Goal: Transaction & Acquisition: Download file/media

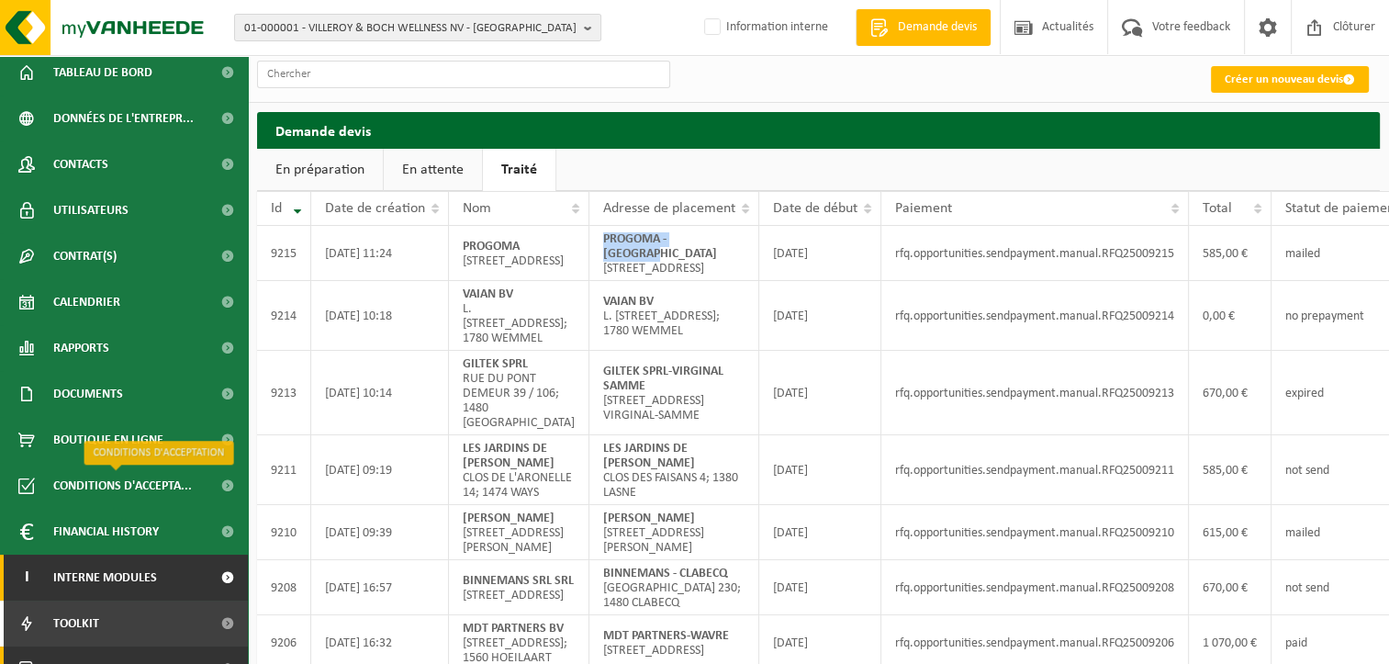
scroll to position [80, 0]
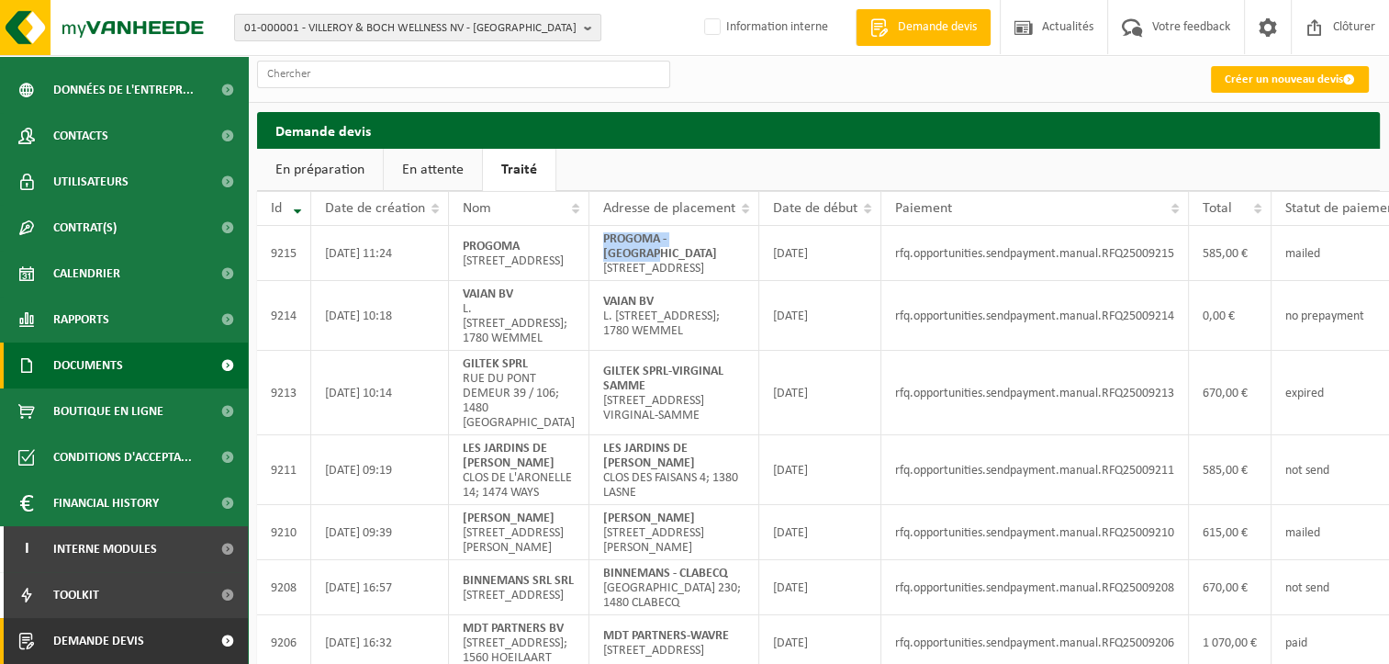
click at [113, 374] on span "Documents" at bounding box center [88, 365] width 70 height 46
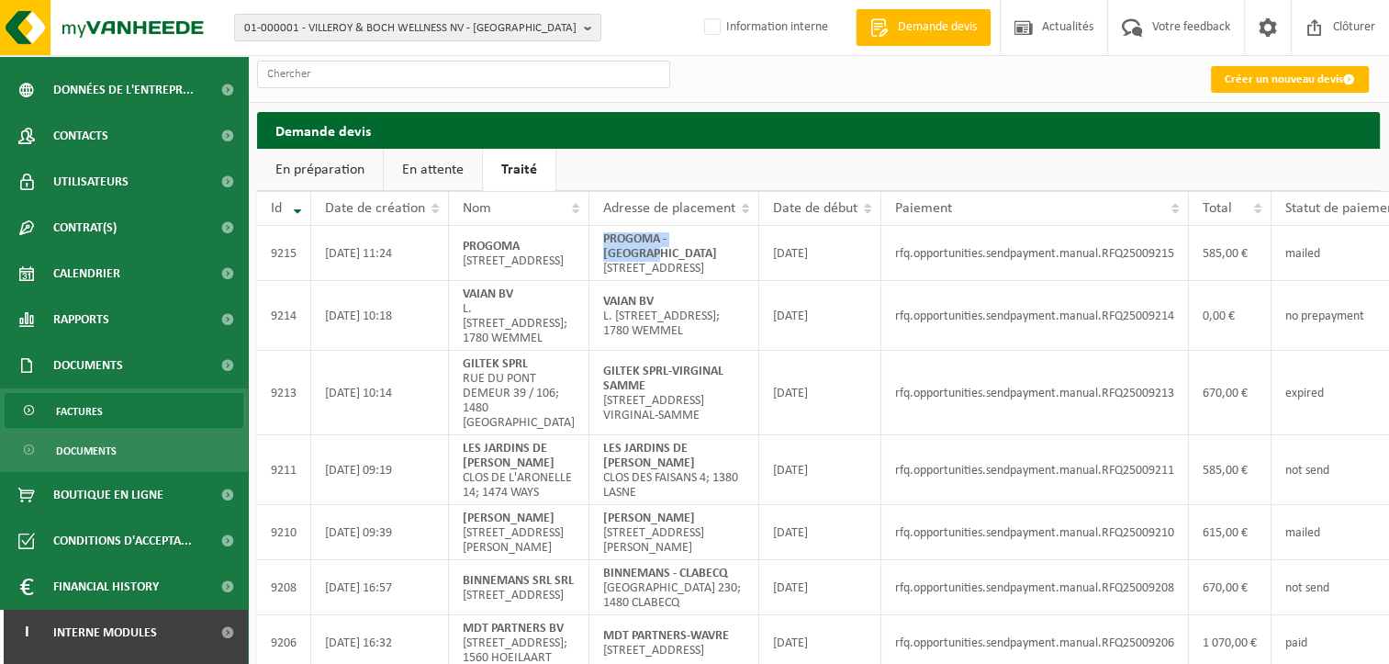
click at [88, 413] on span "Factures" at bounding box center [79, 411] width 47 height 35
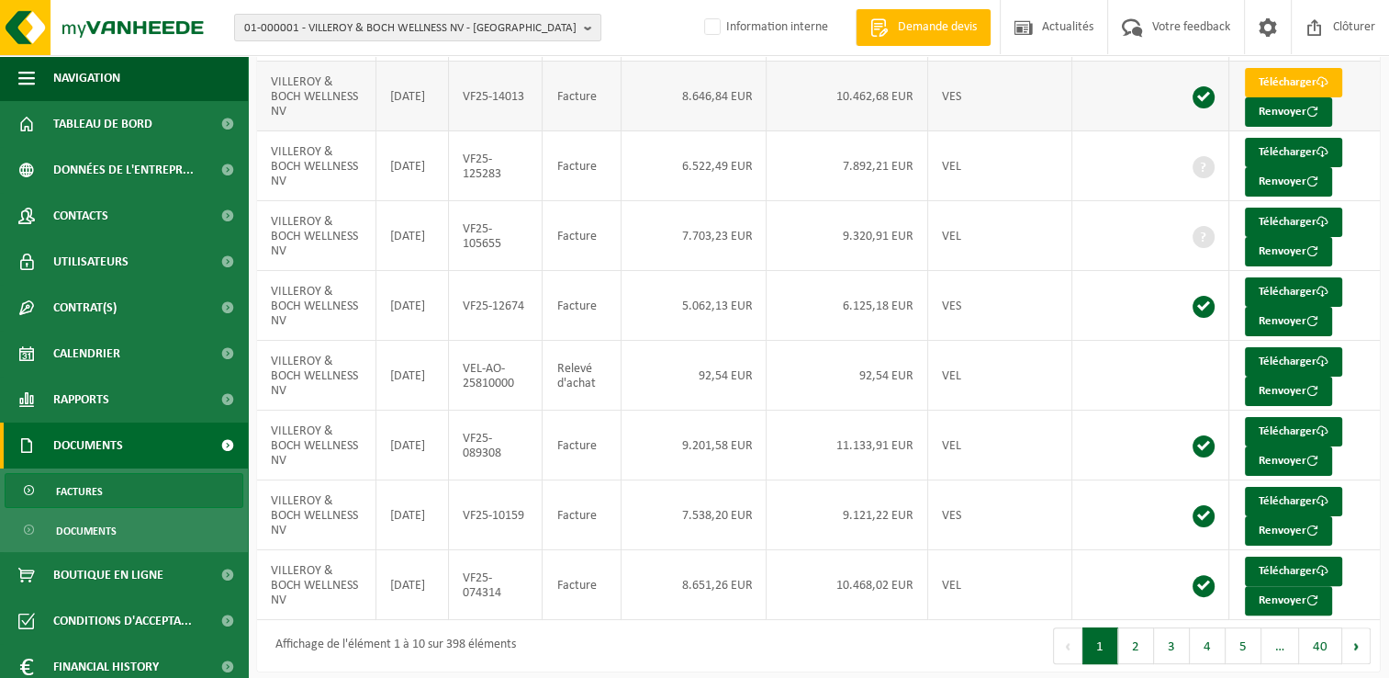
scroll to position [308, 0]
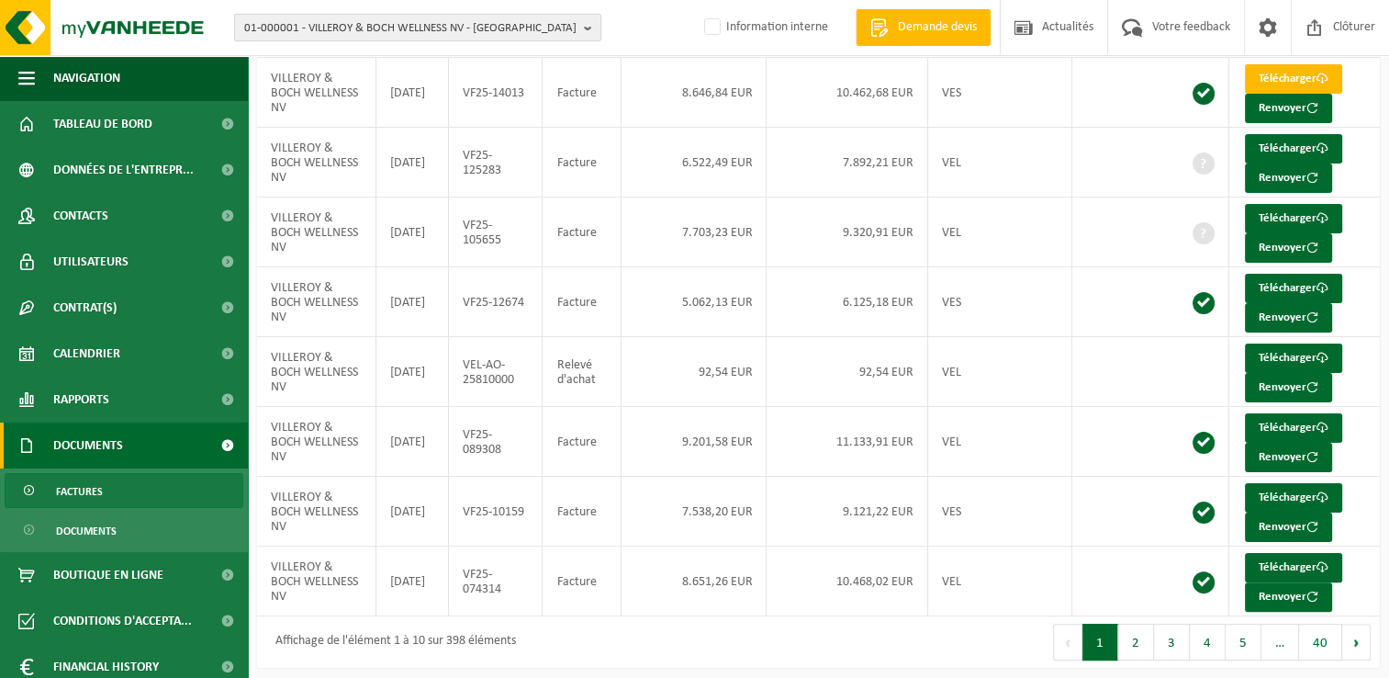
click at [339, 17] on span "01-000001 - VILLEROY & BOCH WELLNESS NV - ROESELARE" at bounding box center [410, 29] width 332 height 28
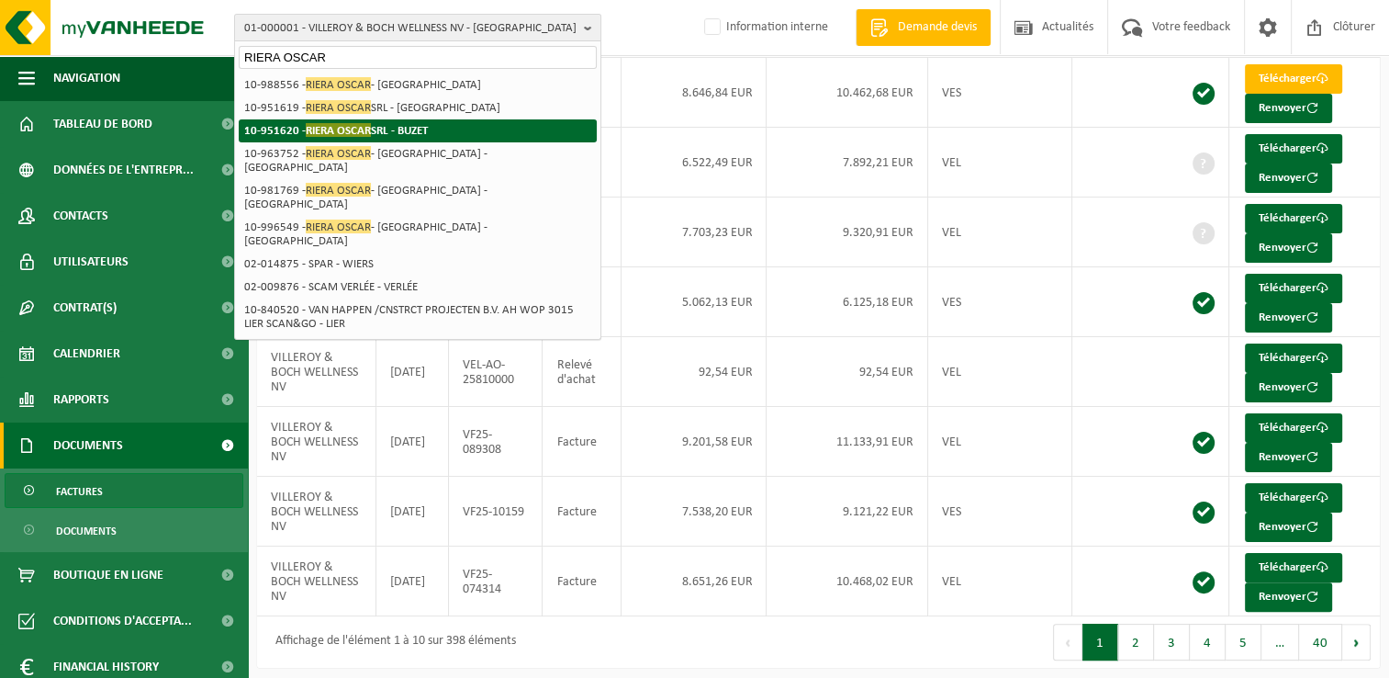
type input "RIERA OSCAR"
click at [411, 133] on strong "10-951620 - RIERA OSCAR SRL - BUZET" at bounding box center [336, 130] width 184 height 14
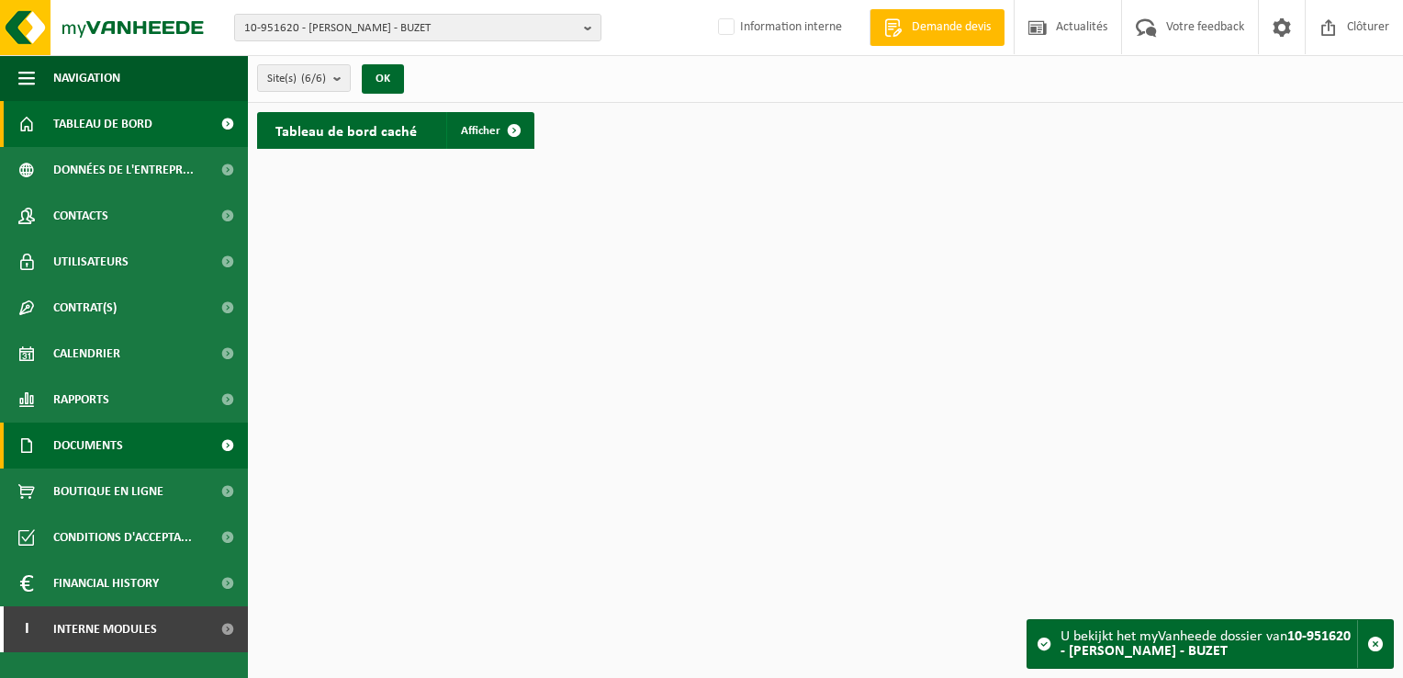
click at [162, 443] on link "Documents" at bounding box center [124, 445] width 248 height 46
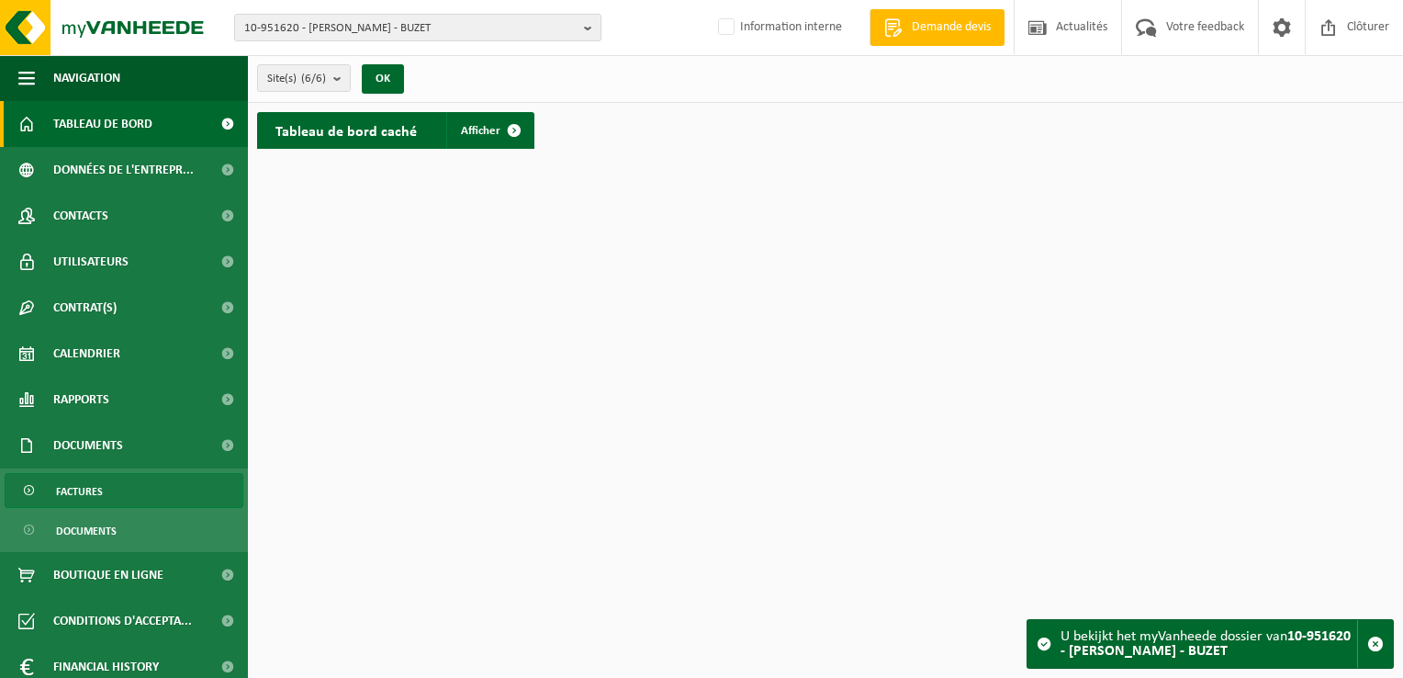
click at [102, 487] on link "Factures" at bounding box center [124, 490] width 239 height 35
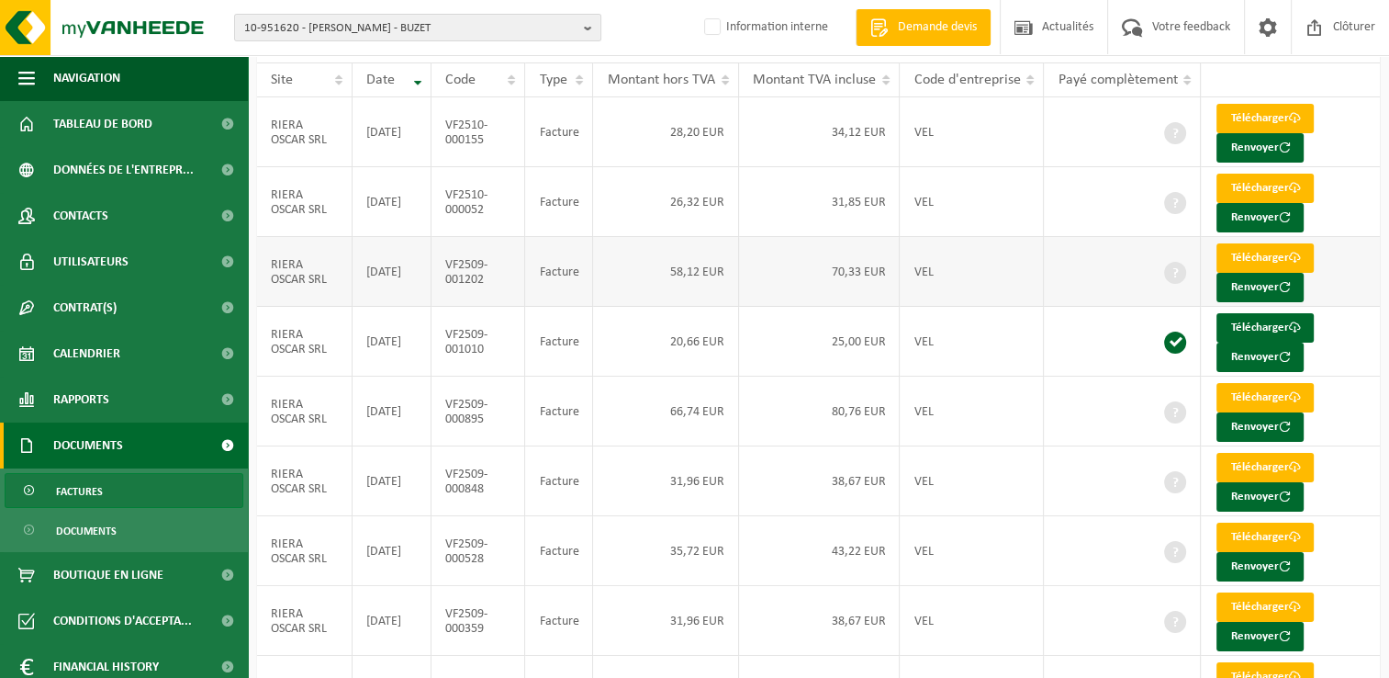
scroll to position [354, 0]
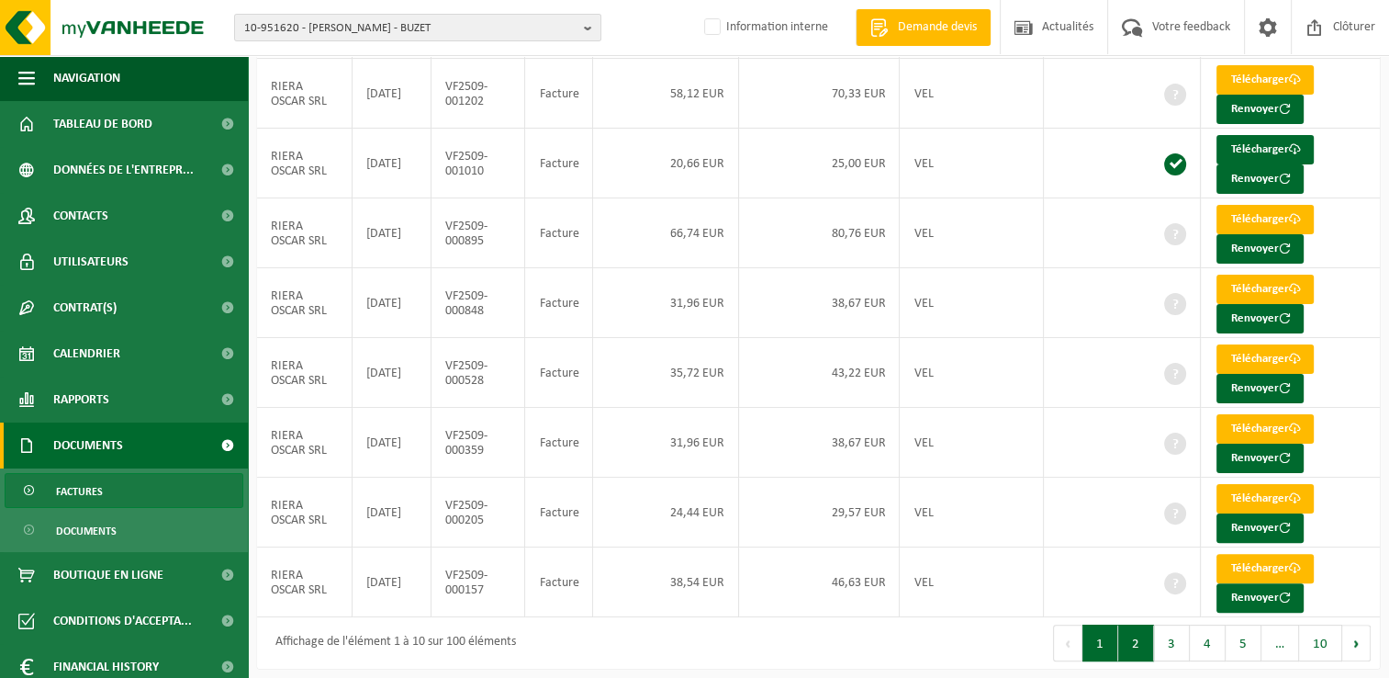
click at [1145, 633] on button "2" at bounding box center [1136, 642] width 36 height 37
click at [1172, 634] on button "3" at bounding box center [1172, 642] width 36 height 37
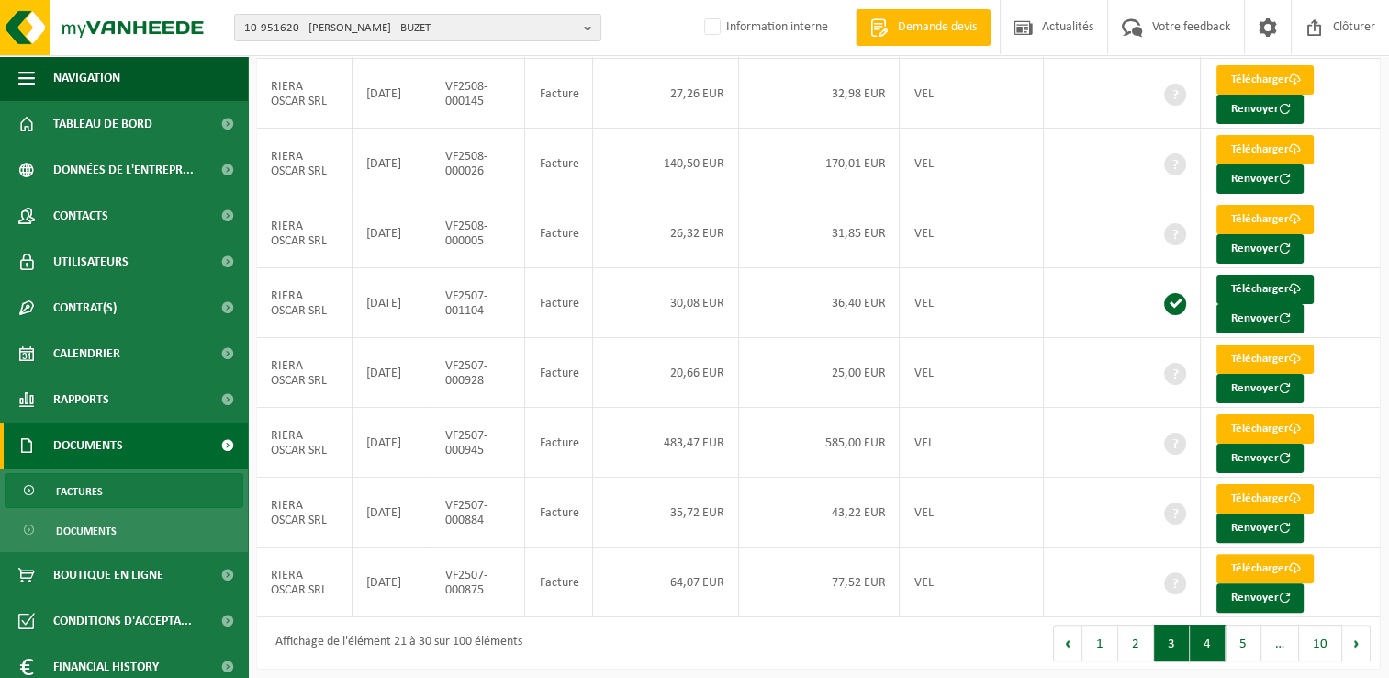
click at [1215, 632] on button "4" at bounding box center [1208, 642] width 36 height 37
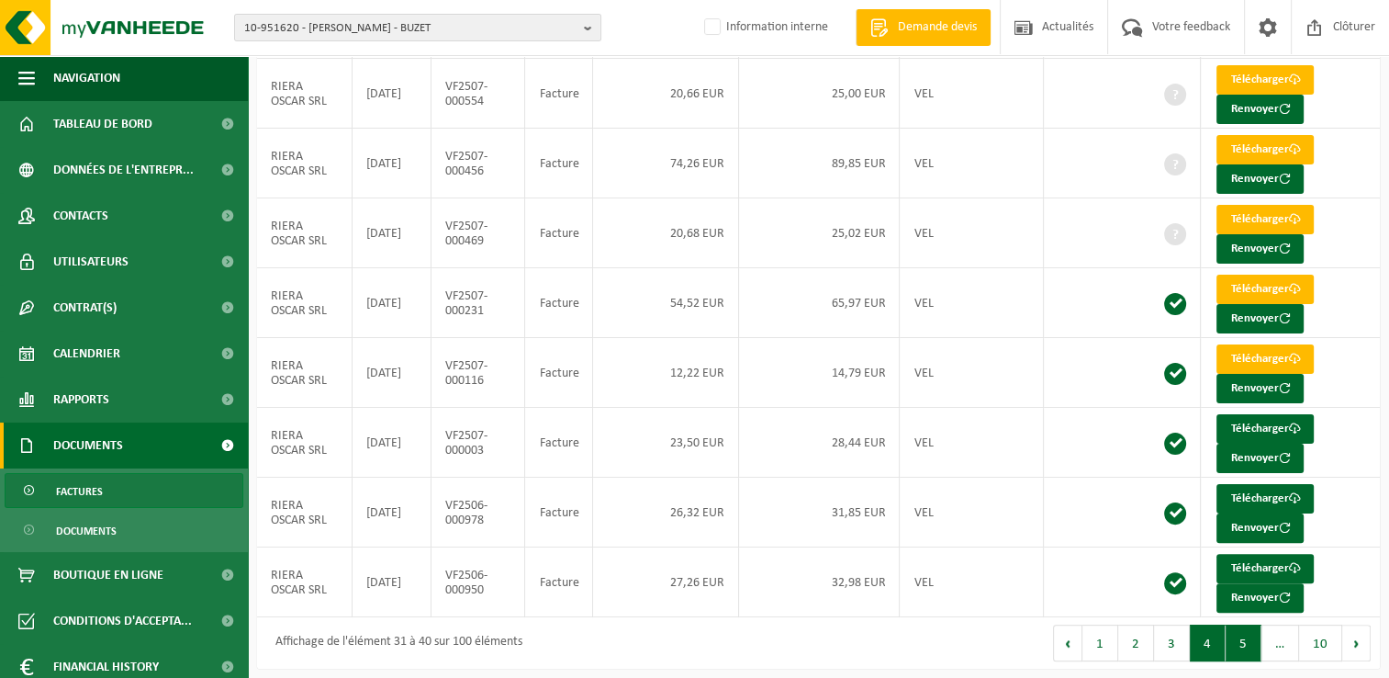
click at [1235, 633] on button "5" at bounding box center [1244, 642] width 36 height 37
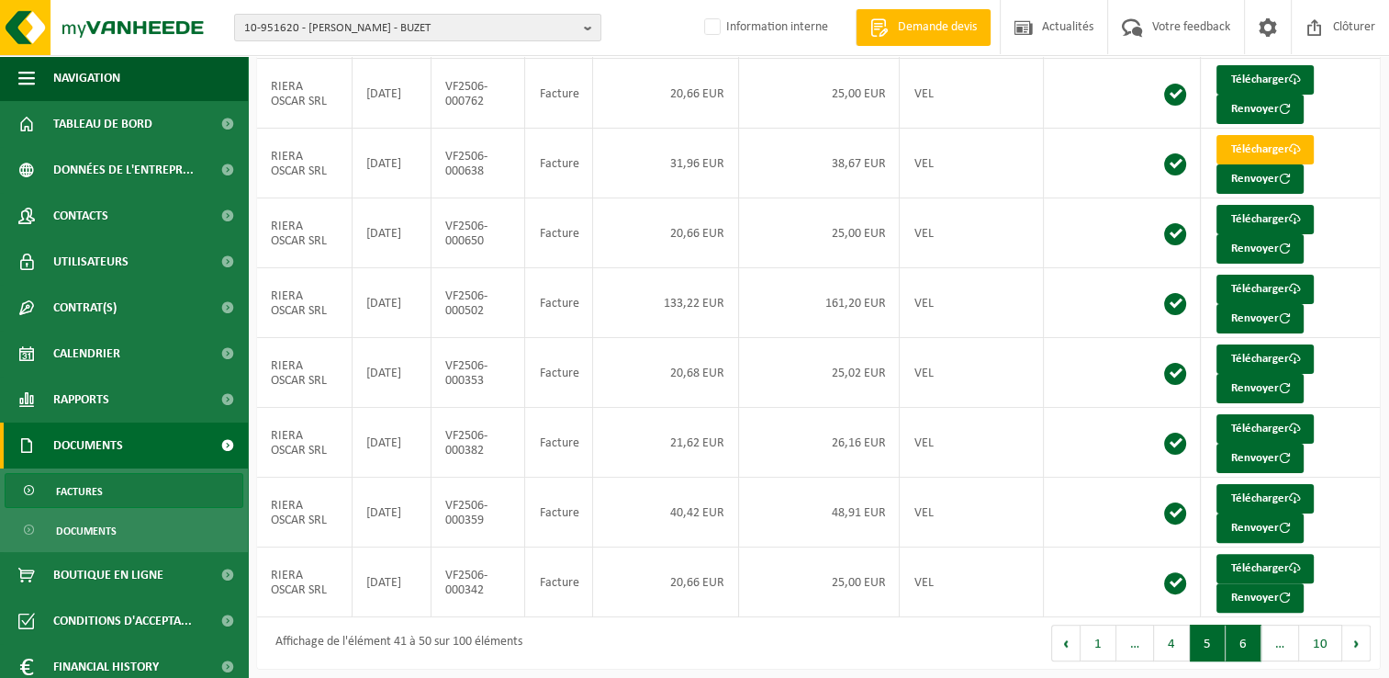
click at [1257, 642] on button "6" at bounding box center [1244, 642] width 36 height 37
click at [1241, 635] on button "7" at bounding box center [1244, 642] width 36 height 37
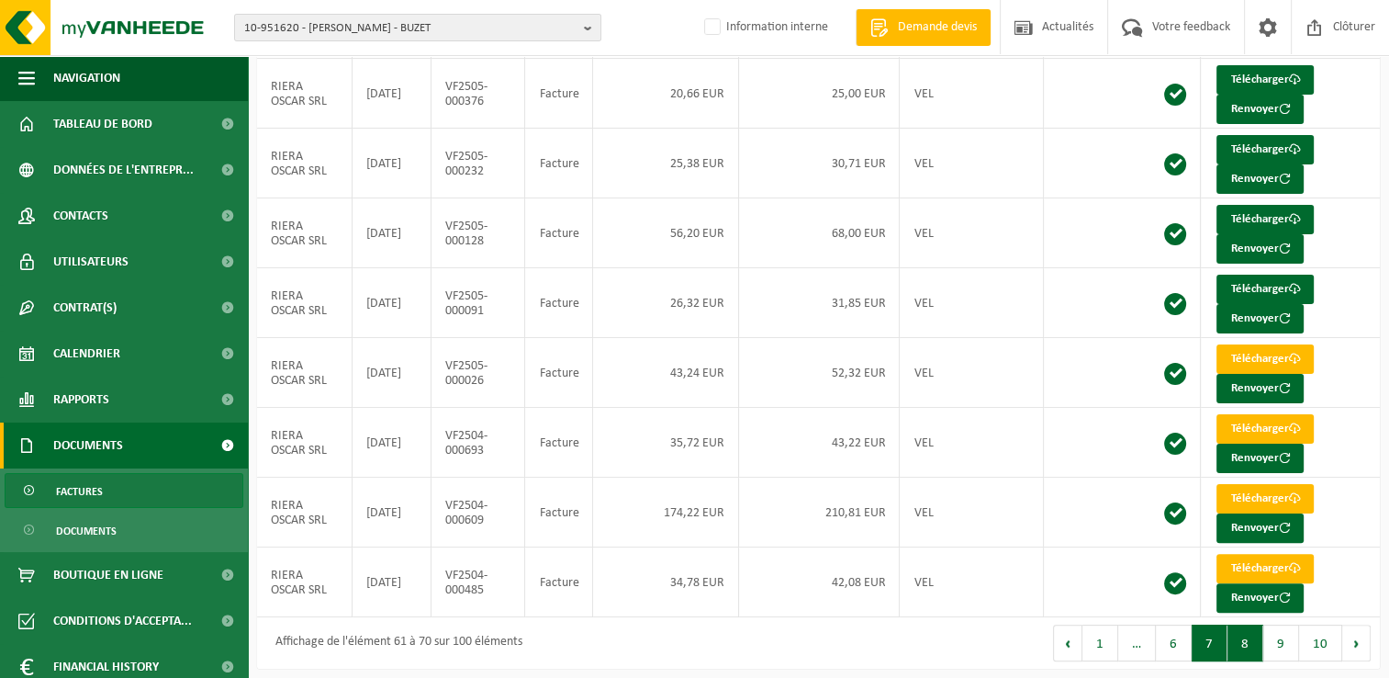
click at [1259, 634] on button "8" at bounding box center [1245, 642] width 36 height 37
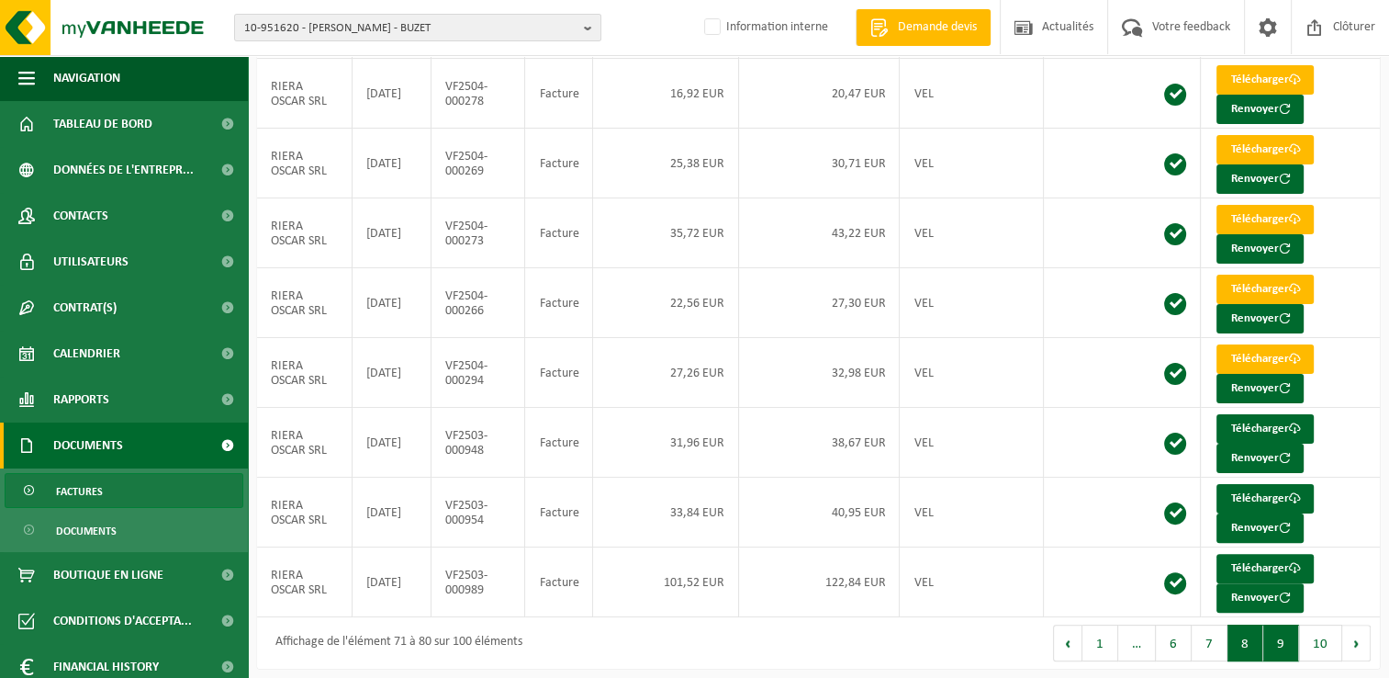
click at [1273, 633] on button "9" at bounding box center [1281, 642] width 36 height 37
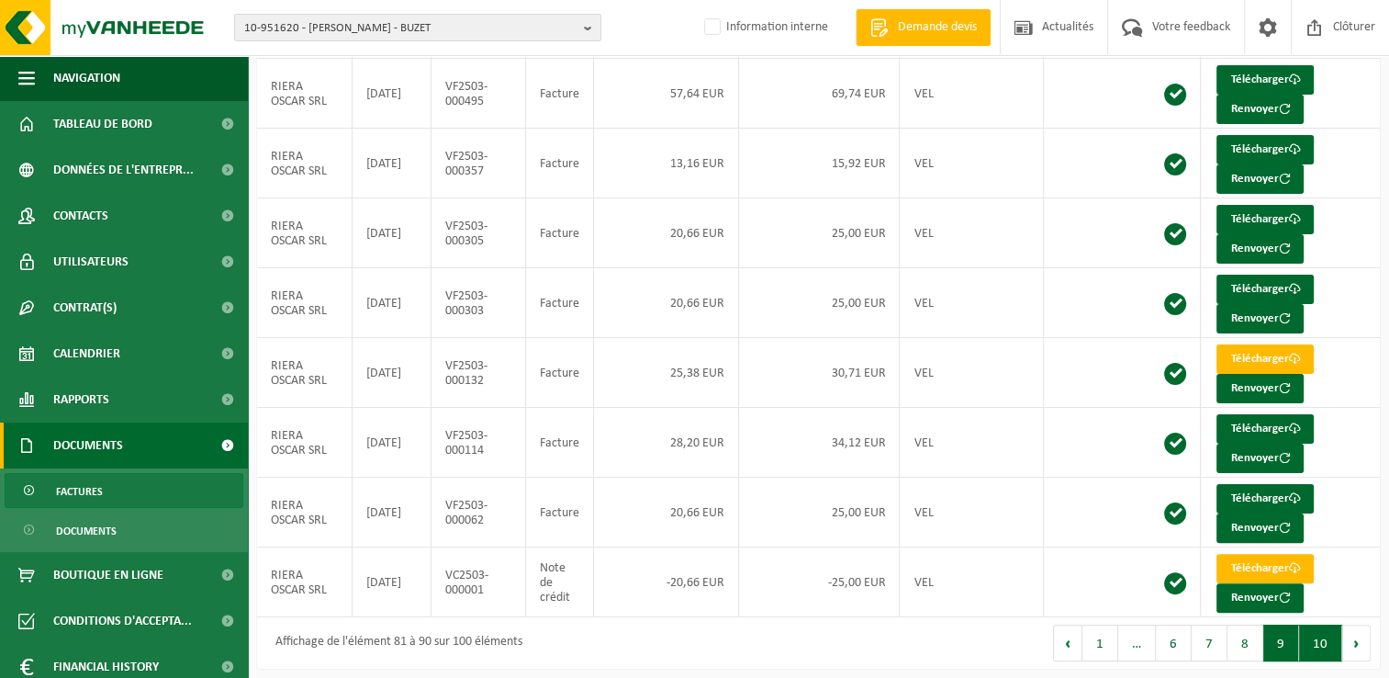
click at [1322, 638] on button "10" at bounding box center [1320, 642] width 43 height 37
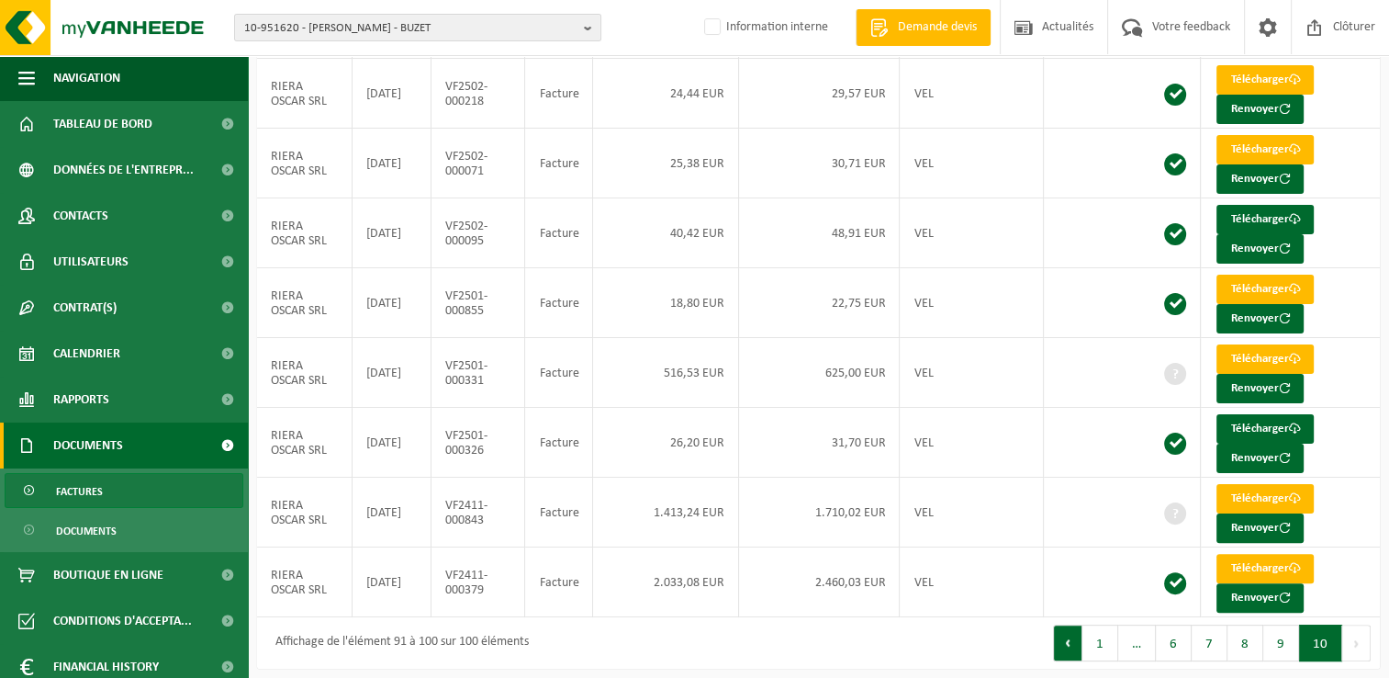
click at [1071, 634] on button "Précédent" at bounding box center [1067, 642] width 29 height 37
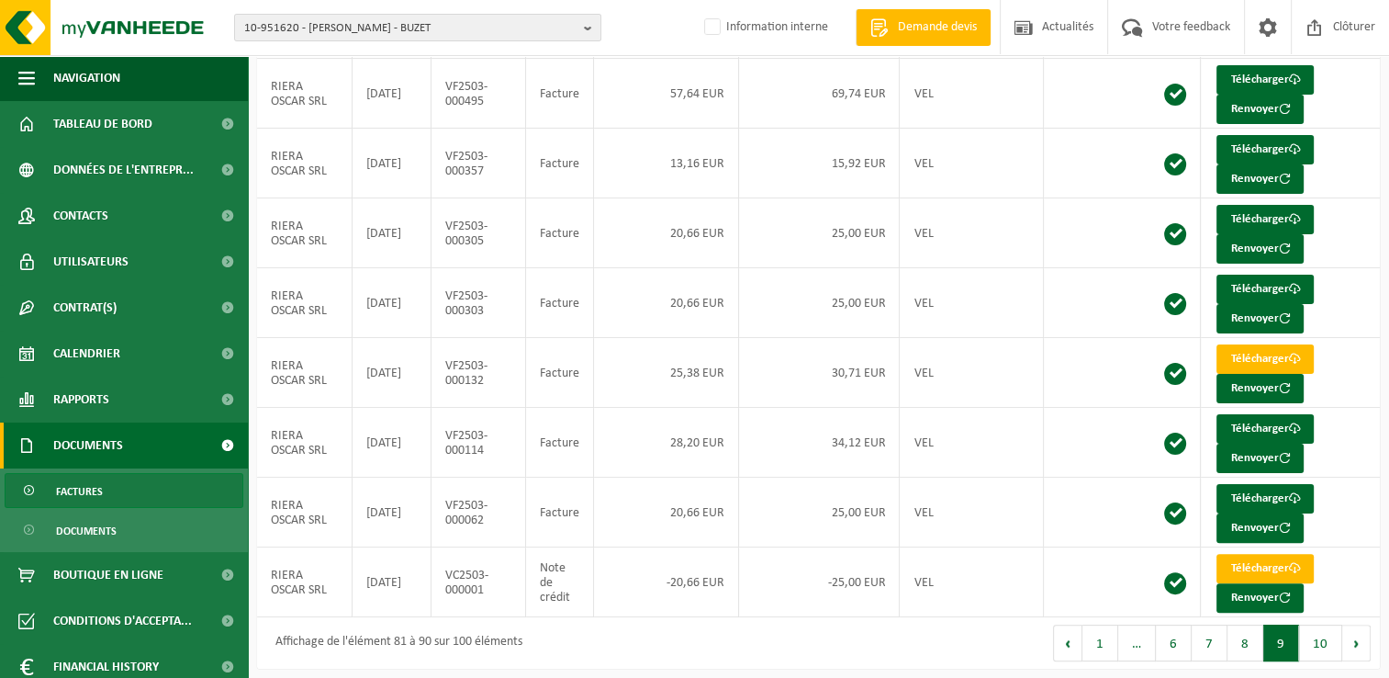
click at [1071, 634] on button "Précédent" at bounding box center [1067, 642] width 29 height 37
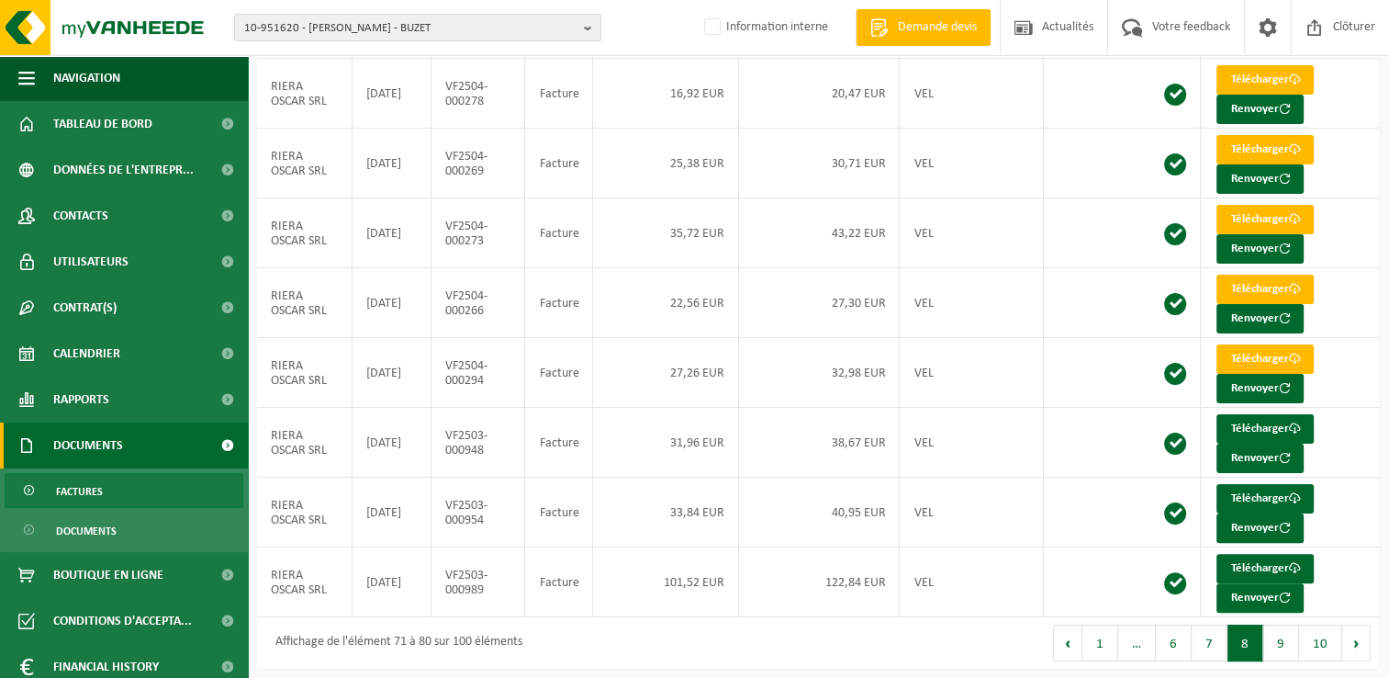
click at [1071, 634] on button "Précédent" at bounding box center [1067, 642] width 29 height 37
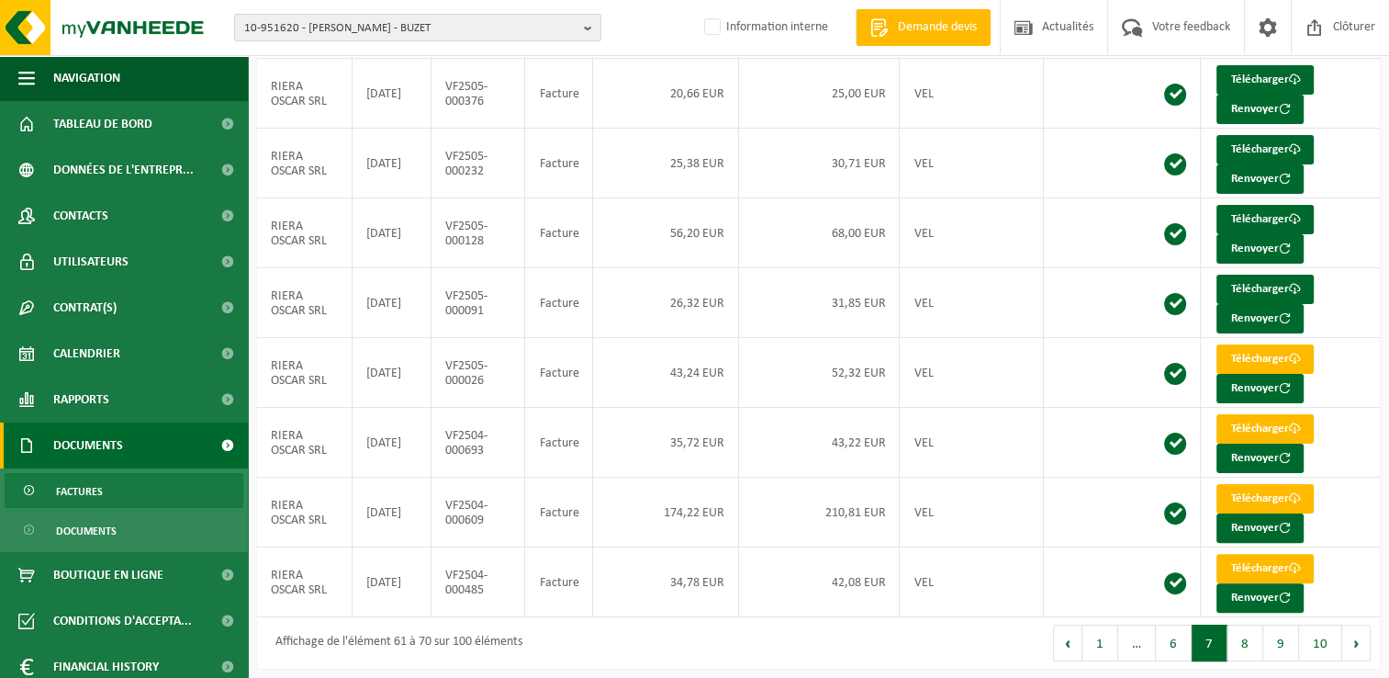
click at [1071, 634] on button "Précédent" at bounding box center [1067, 642] width 29 height 37
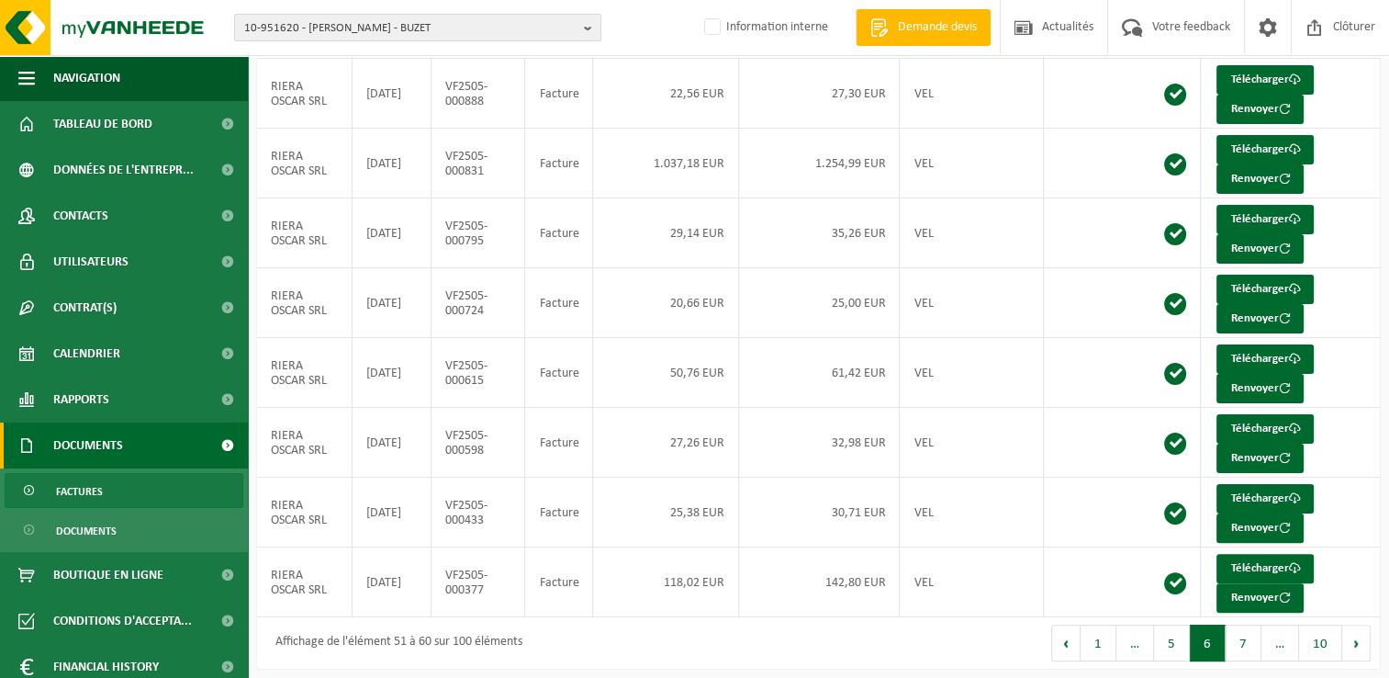
click at [1071, 634] on button "Précédent" at bounding box center [1065, 642] width 29 height 37
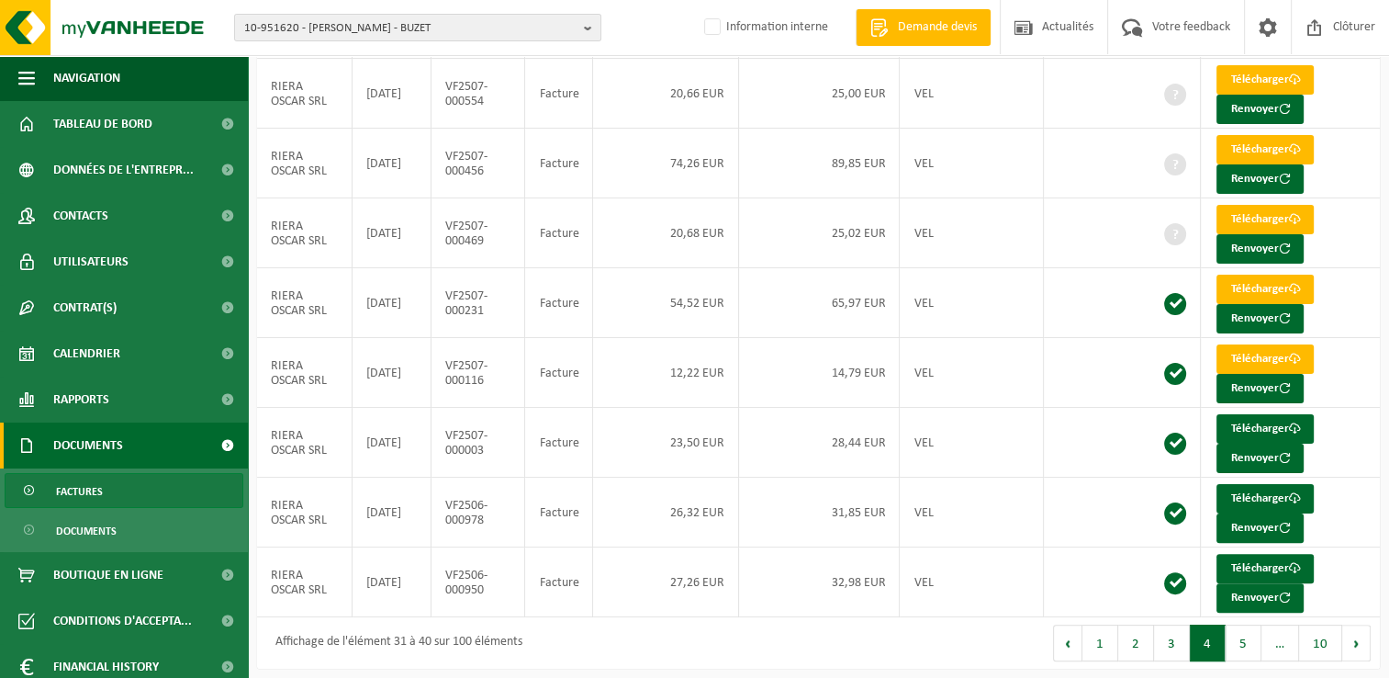
click at [1071, 634] on button "Précédent" at bounding box center [1067, 642] width 29 height 37
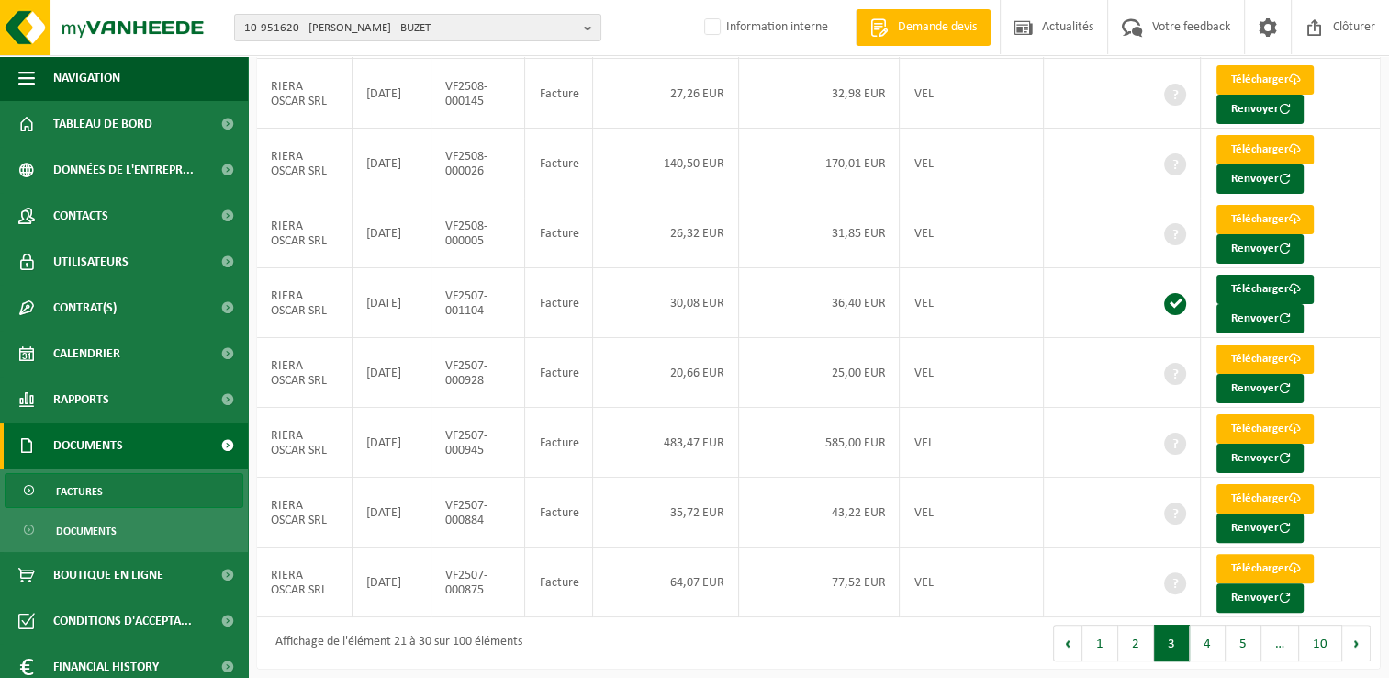
click at [1071, 634] on button "Précédent" at bounding box center [1067, 642] width 29 height 37
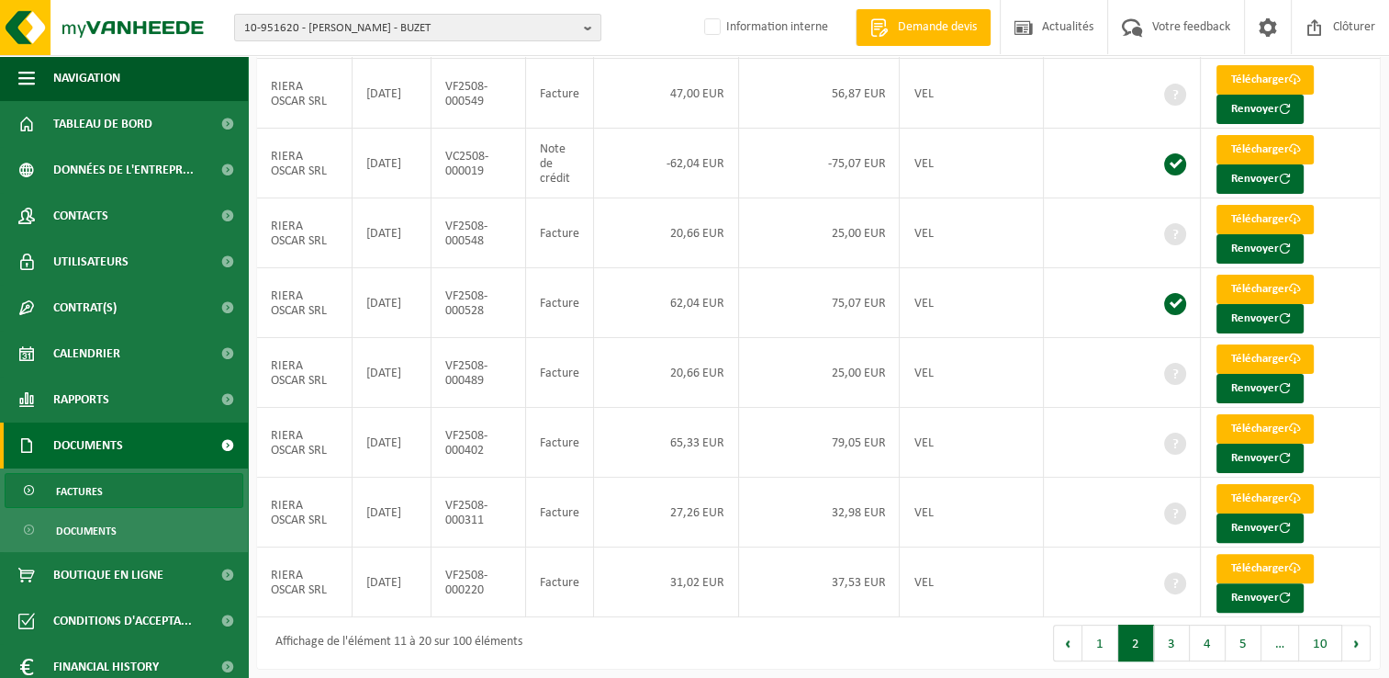
click at [1071, 634] on button "Précédent" at bounding box center [1067, 642] width 29 height 37
click at [1148, 646] on button "2" at bounding box center [1136, 642] width 36 height 37
click at [1167, 633] on button "3" at bounding box center [1172, 642] width 36 height 37
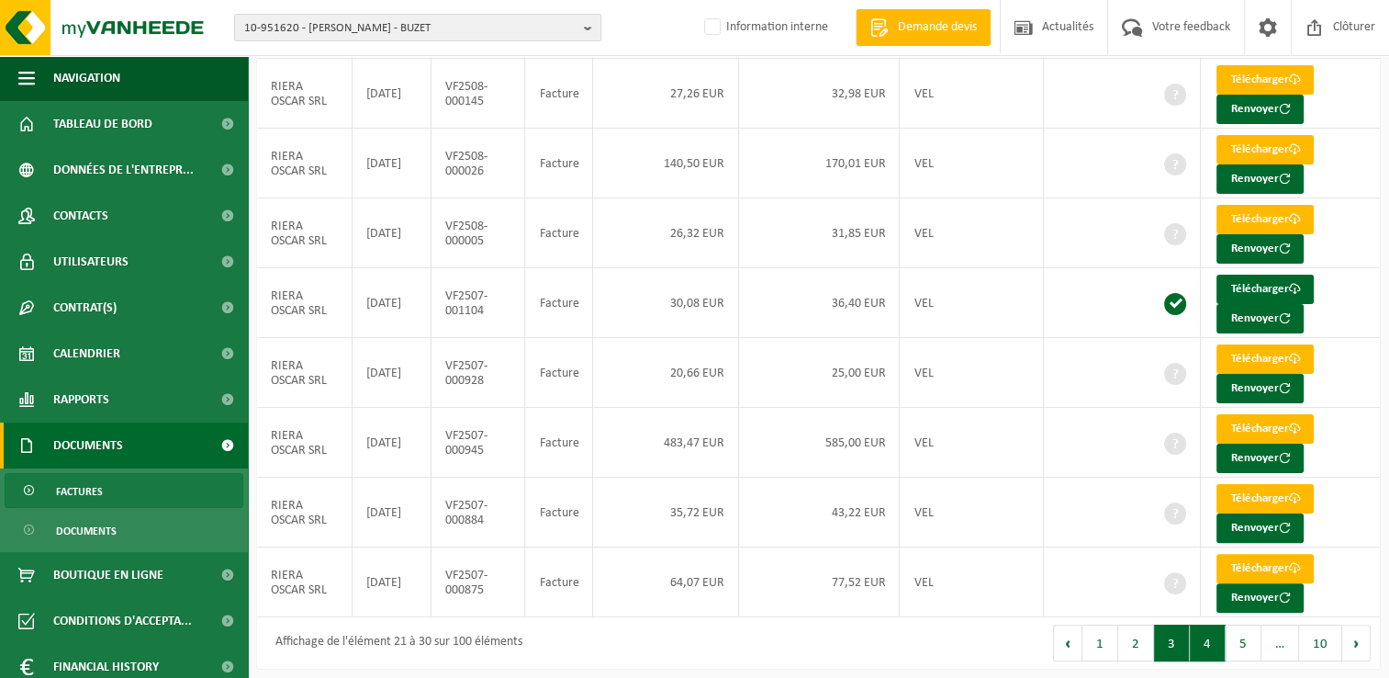
click at [1205, 636] on button "4" at bounding box center [1208, 642] width 36 height 37
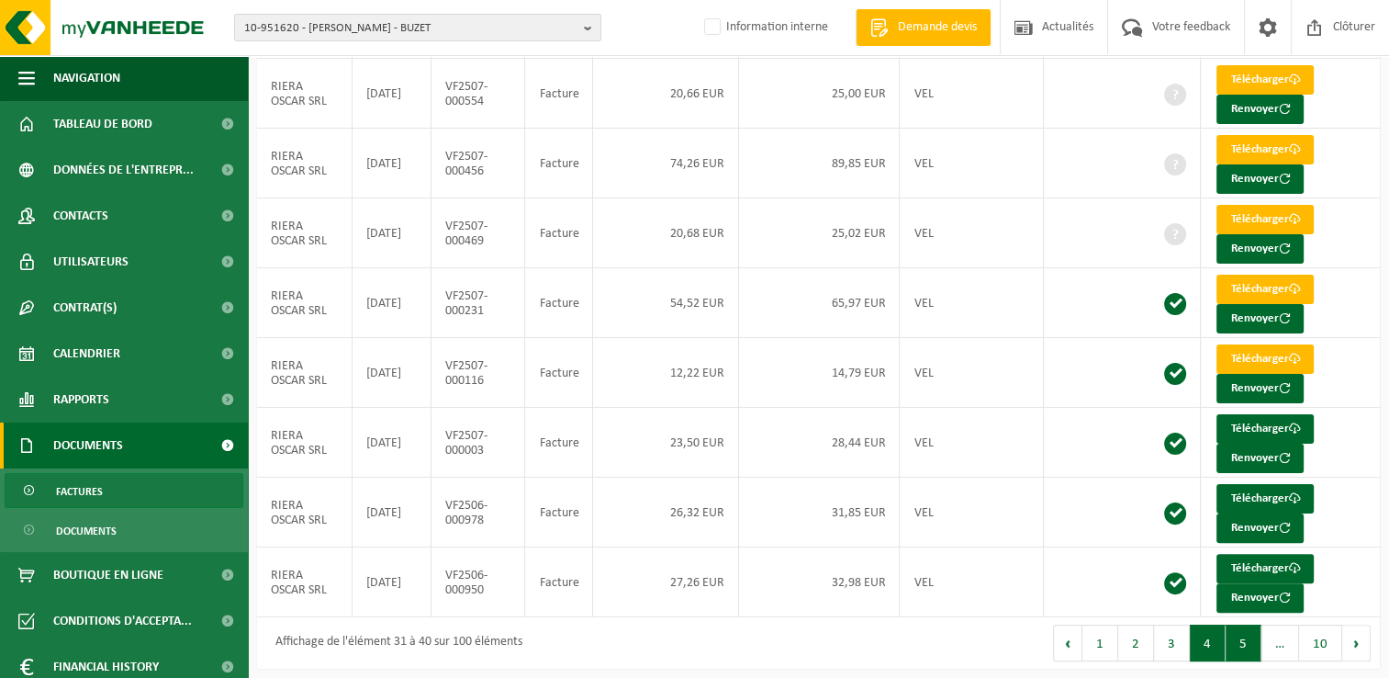
click at [1231, 635] on button "5" at bounding box center [1244, 642] width 36 height 37
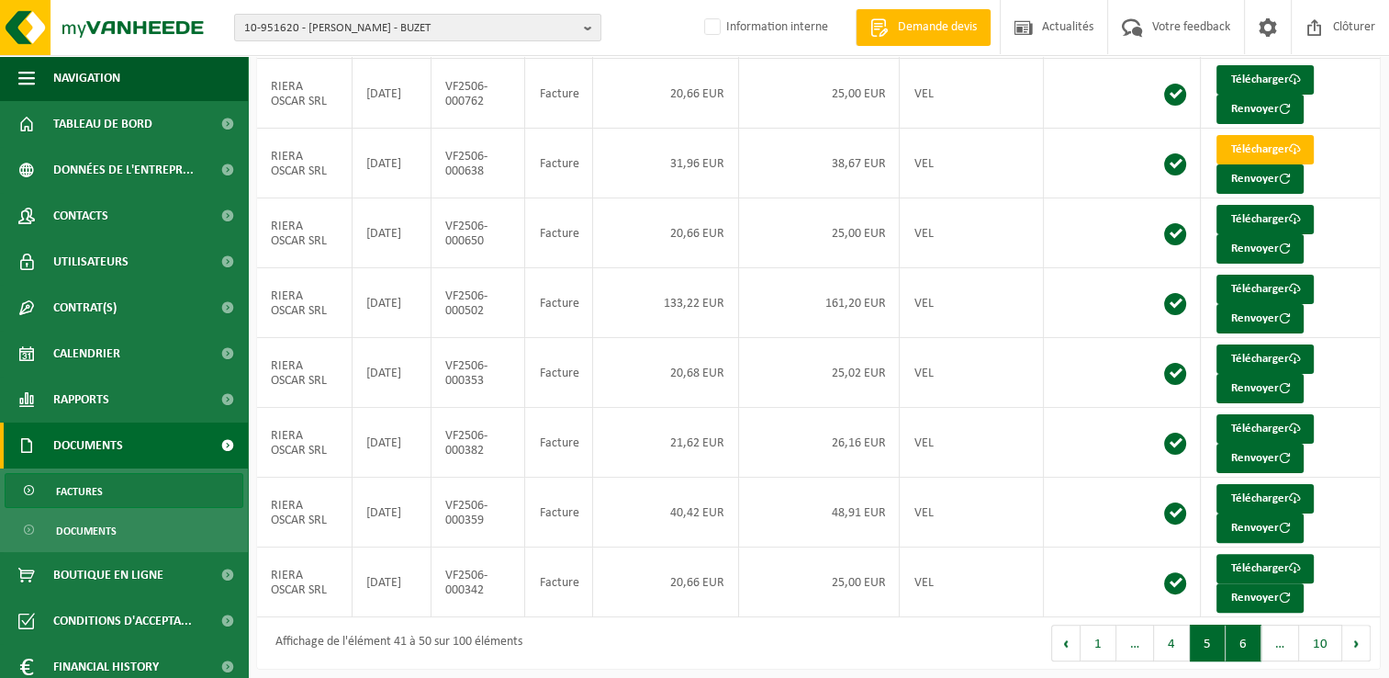
click at [1237, 634] on button "6" at bounding box center [1244, 642] width 36 height 37
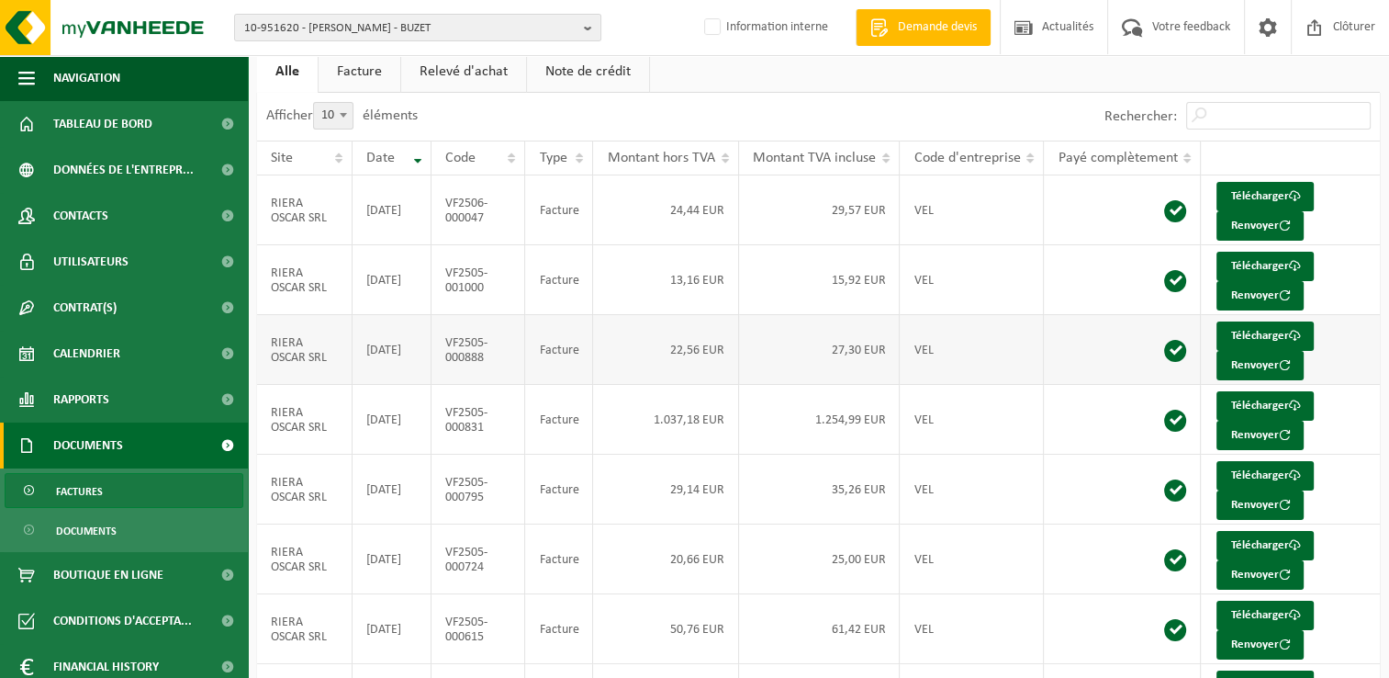
scroll to position [79, 0]
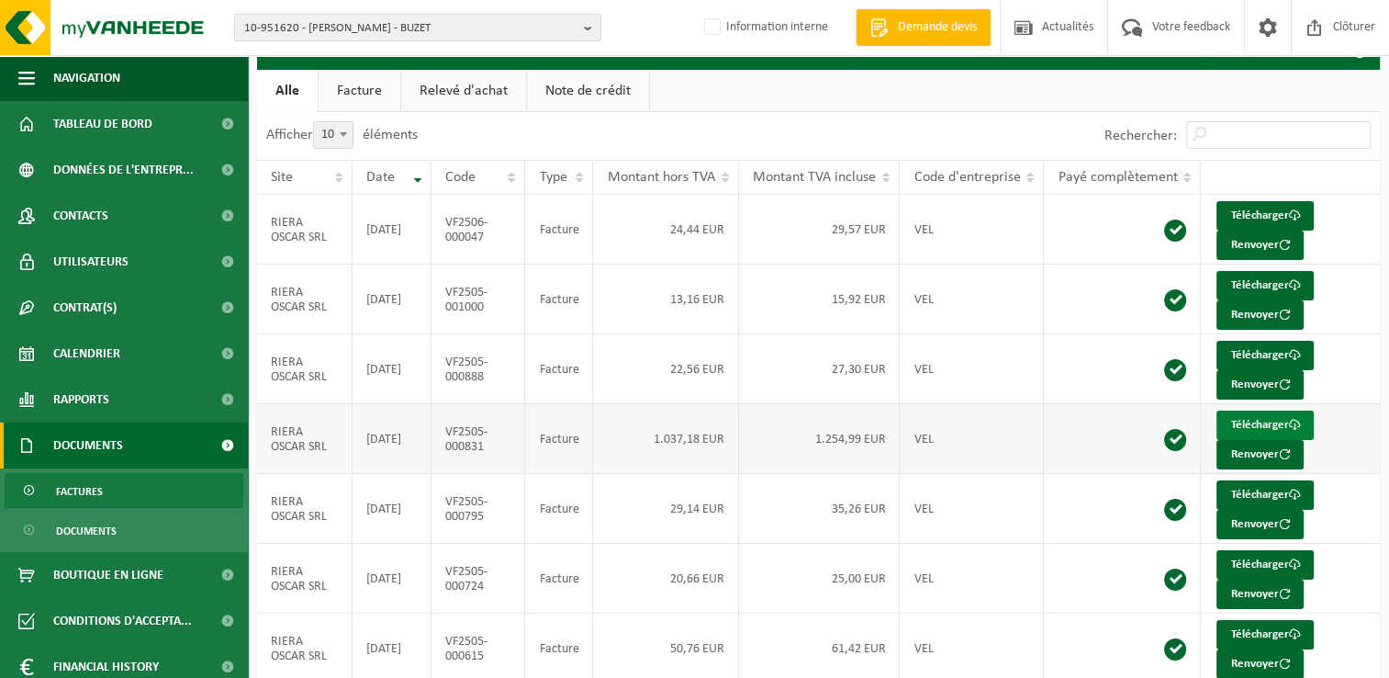
click at [1250, 423] on link "Télécharger" at bounding box center [1264, 424] width 97 height 29
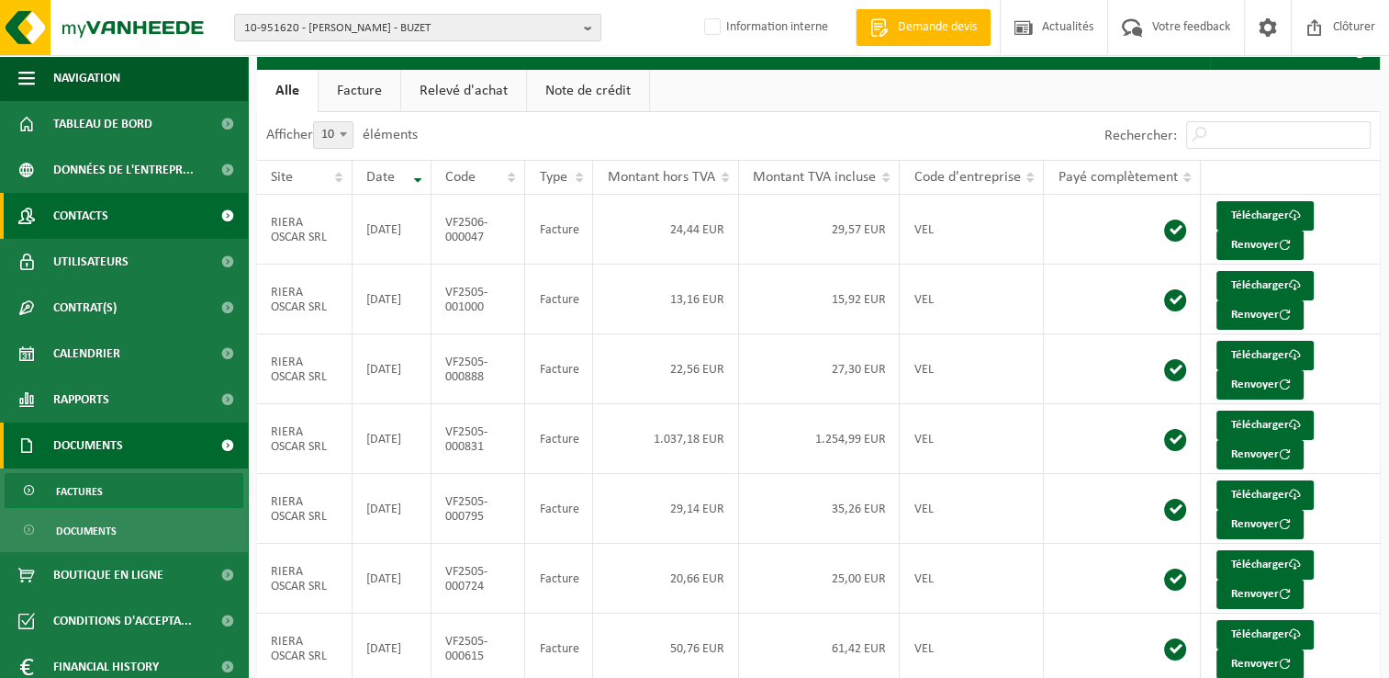
click at [115, 222] on link "Contacts" at bounding box center [124, 216] width 248 height 46
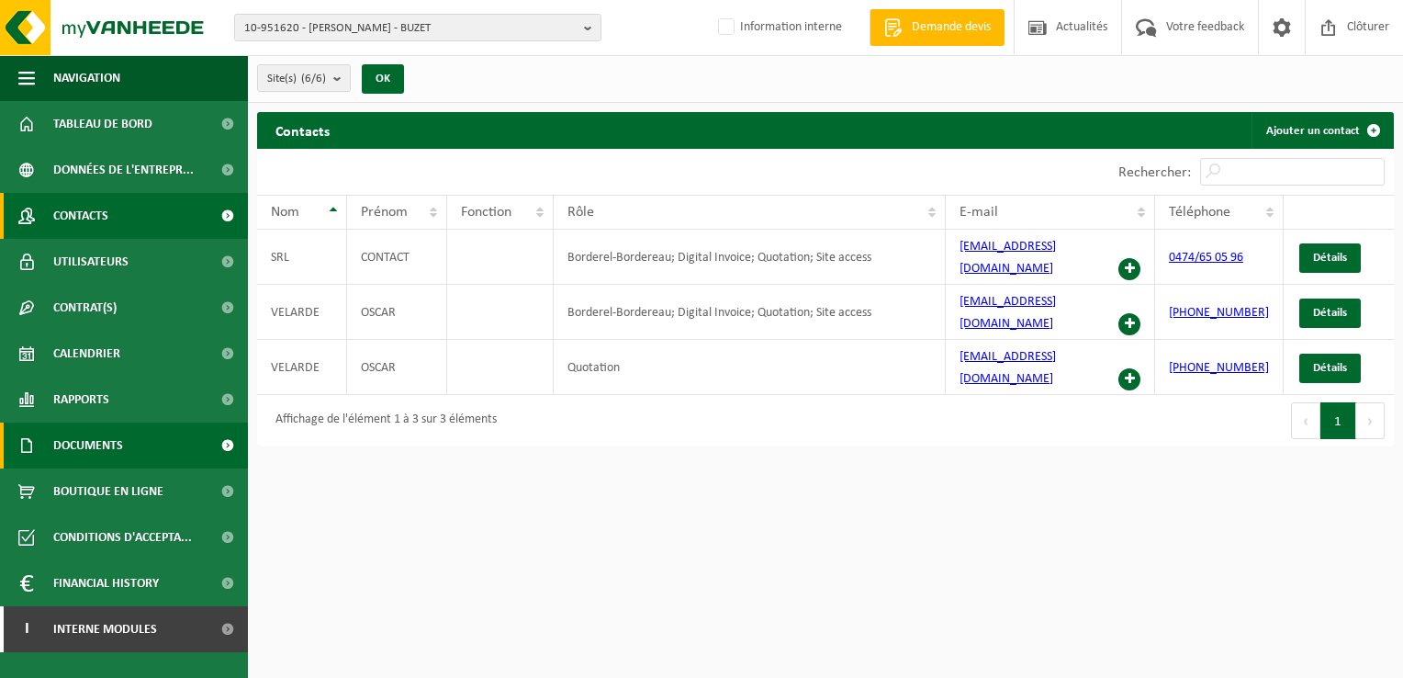
click at [227, 453] on span at bounding box center [227, 445] width 41 height 46
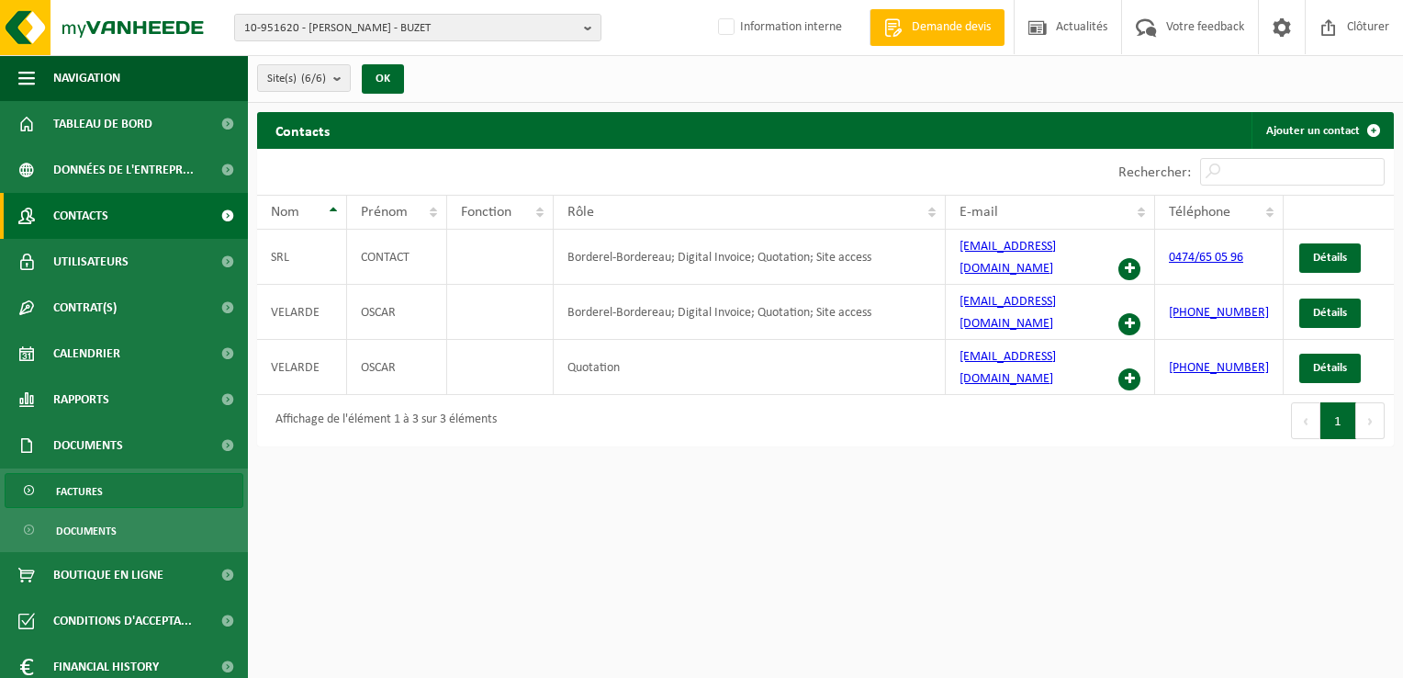
click at [116, 504] on link "Factures" at bounding box center [124, 490] width 239 height 35
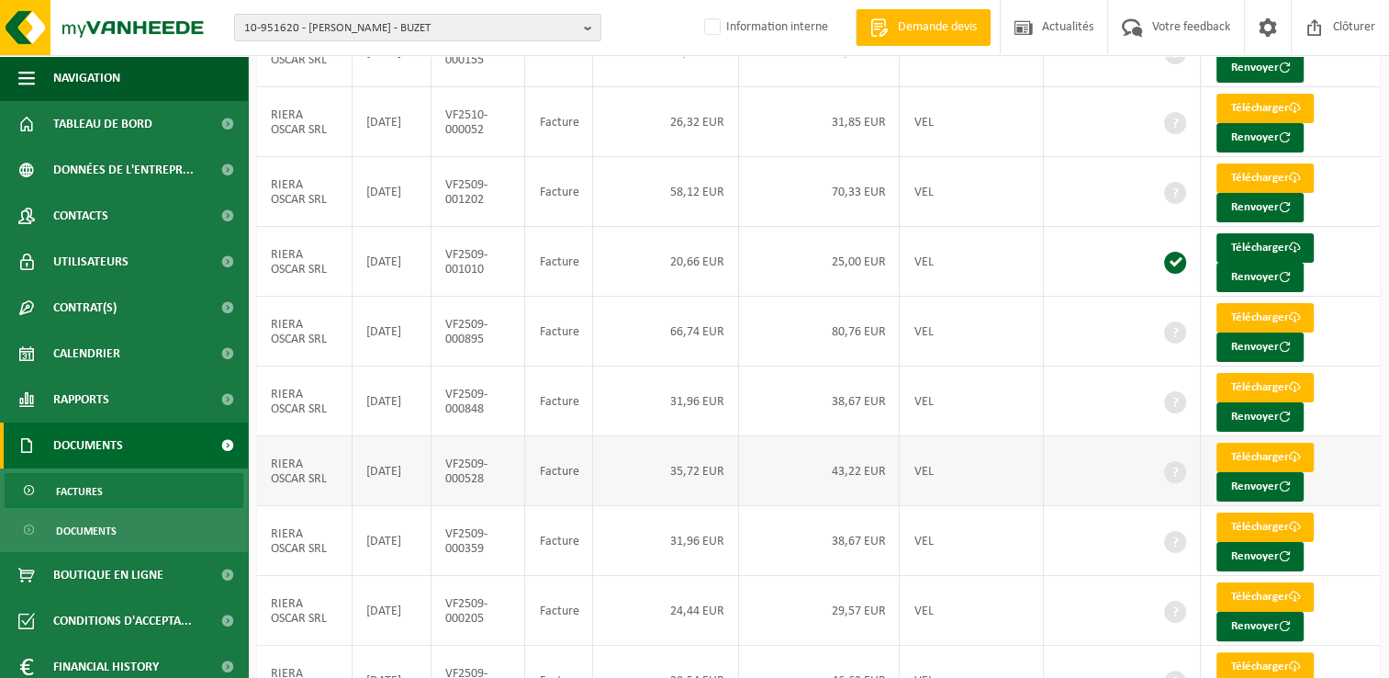
scroll to position [354, 0]
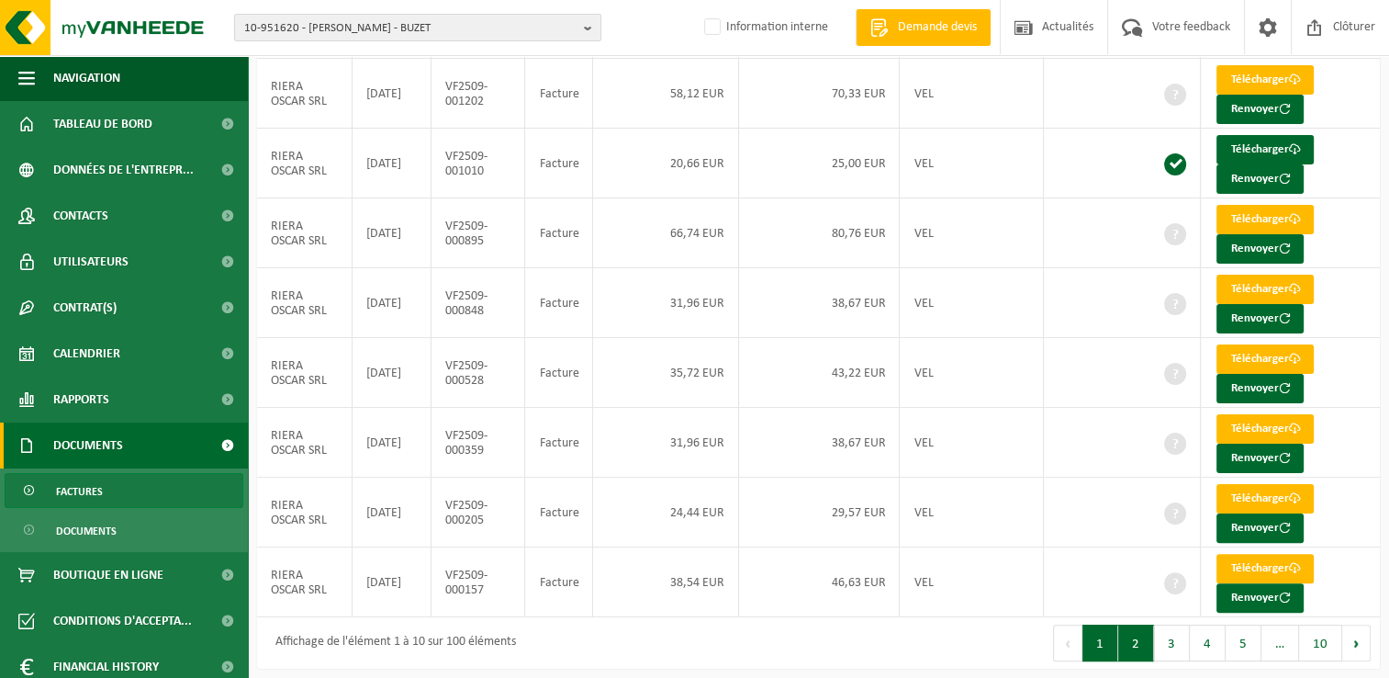
click at [1130, 635] on button "2" at bounding box center [1136, 642] width 36 height 37
click at [1173, 647] on button "3" at bounding box center [1172, 642] width 36 height 37
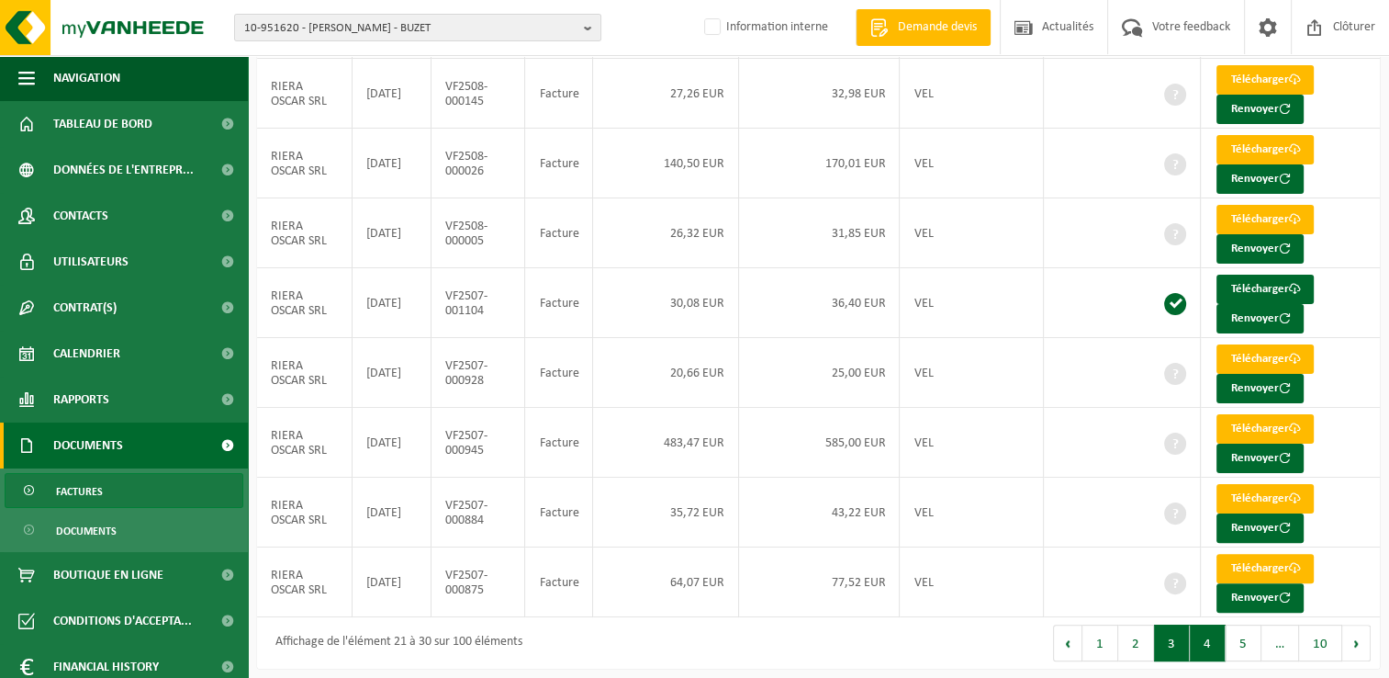
click at [1199, 645] on button "4" at bounding box center [1208, 642] width 36 height 37
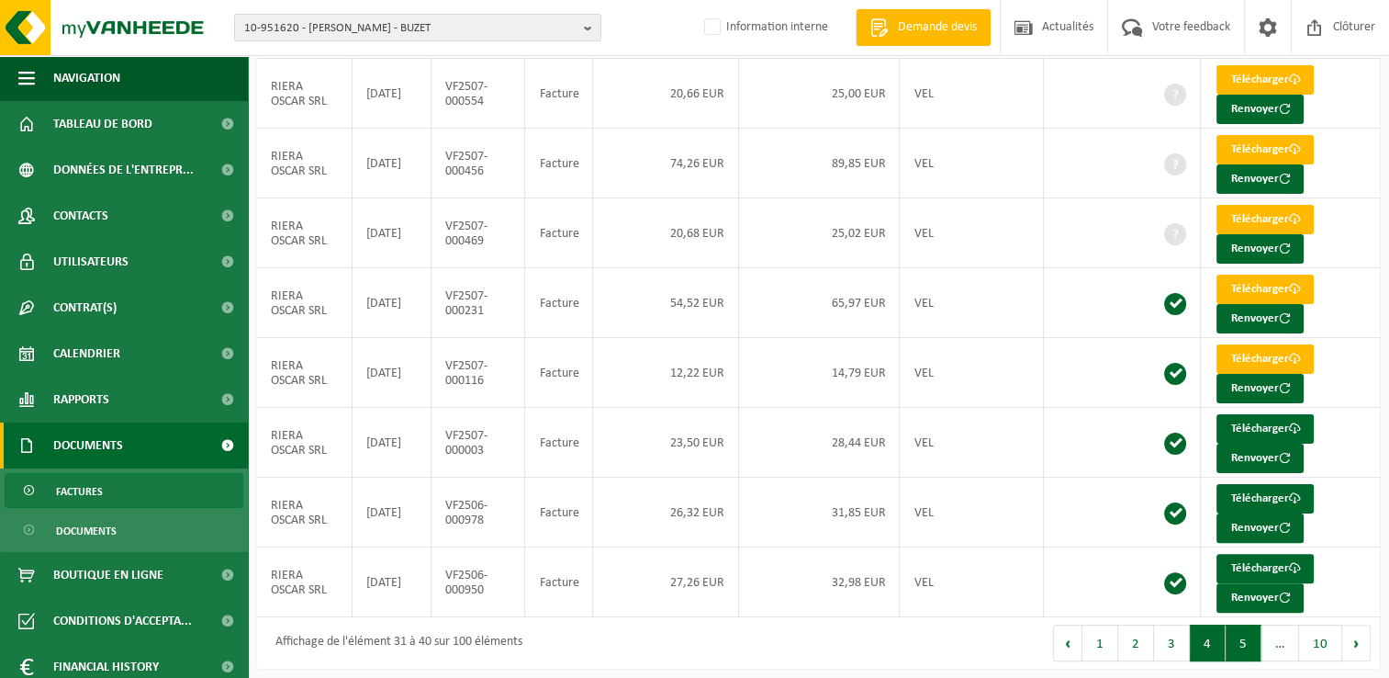
click at [1230, 648] on button "5" at bounding box center [1244, 642] width 36 height 37
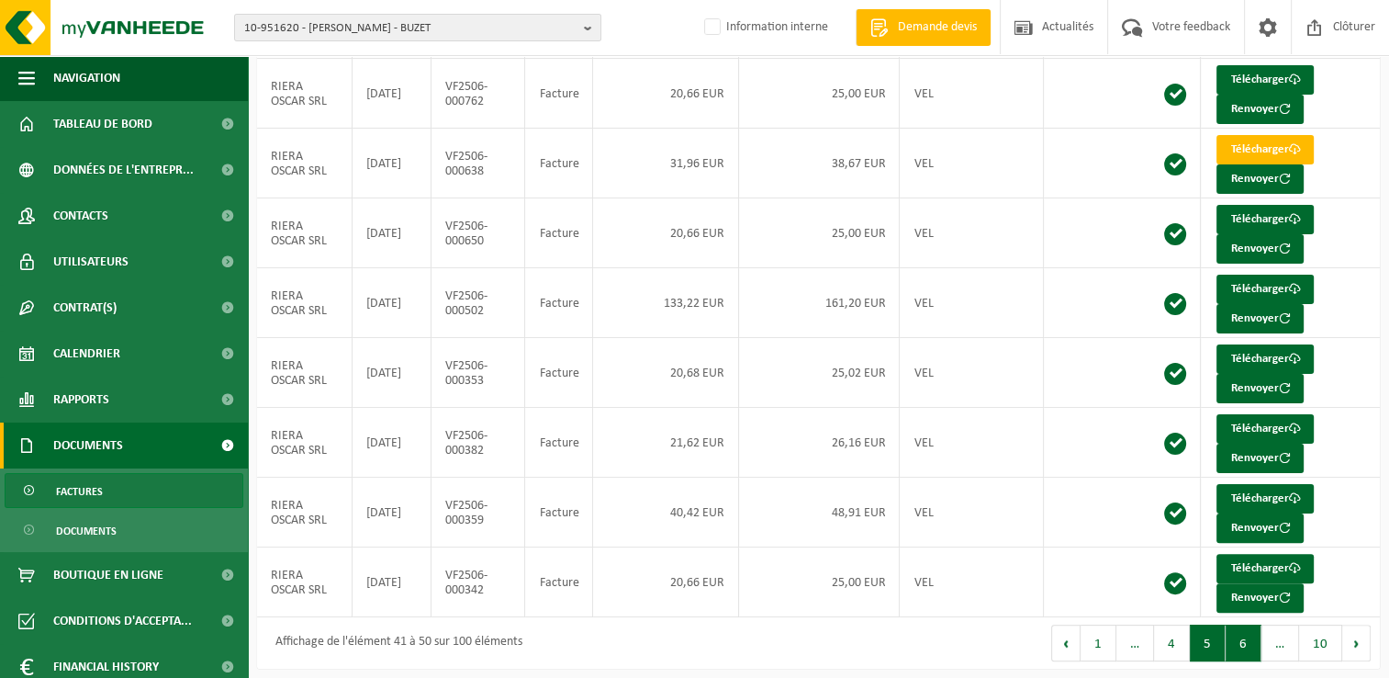
click at [1245, 636] on button "6" at bounding box center [1244, 642] width 36 height 37
click at [1245, 636] on button "7" at bounding box center [1244, 642] width 36 height 37
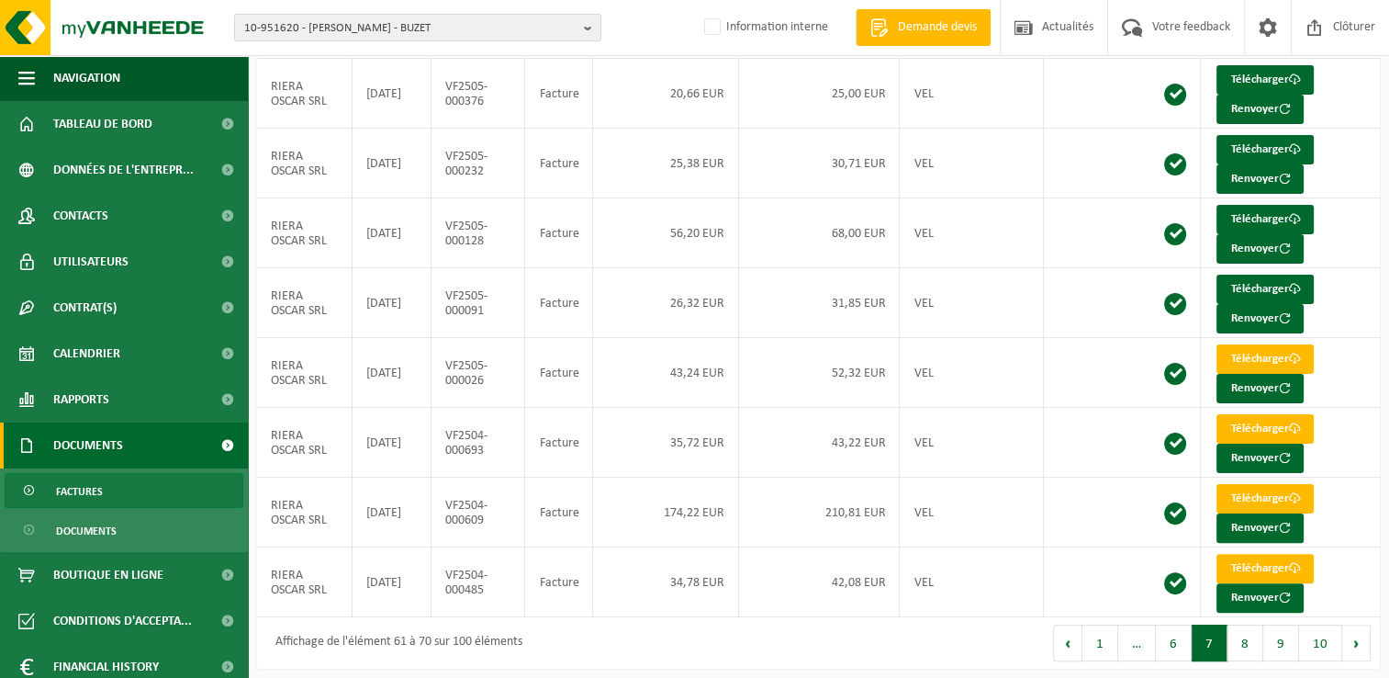
click at [1245, 636] on button "8" at bounding box center [1245, 642] width 36 height 37
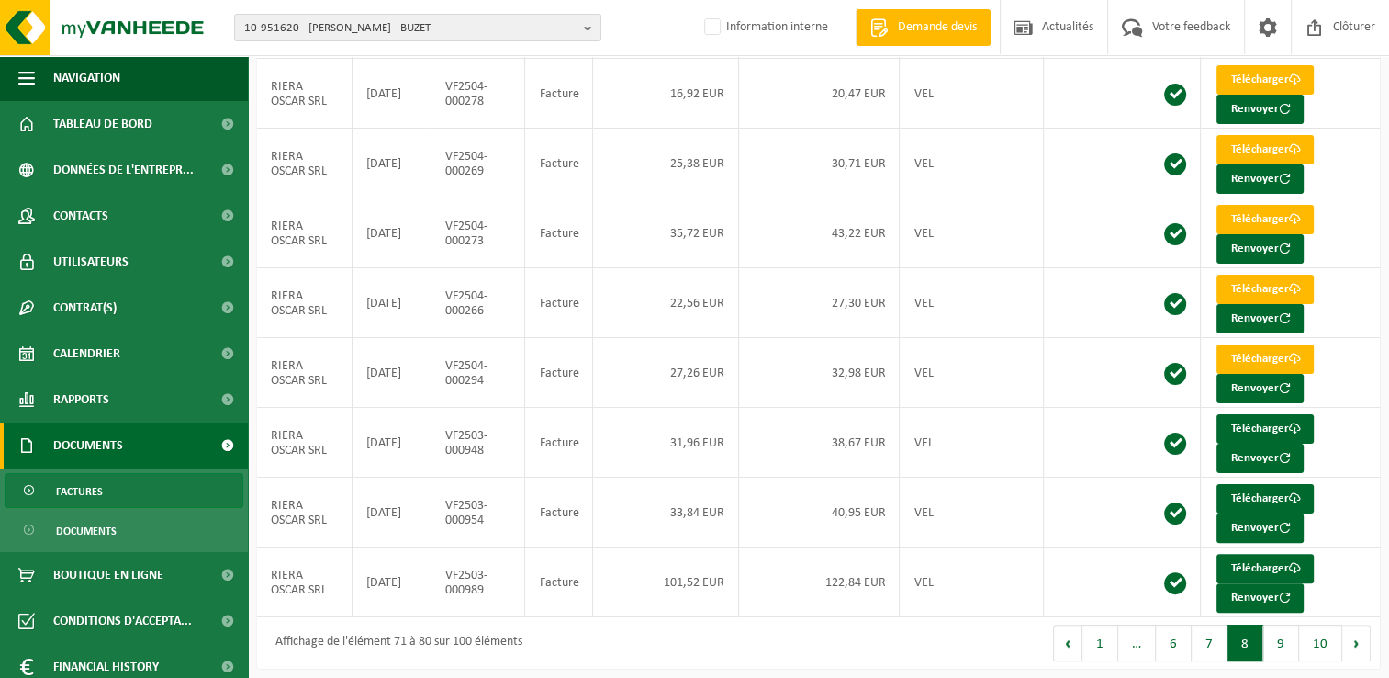
click at [1249, 633] on button "8" at bounding box center [1245, 642] width 36 height 37
click at [1266, 640] on button "9" at bounding box center [1281, 642] width 36 height 37
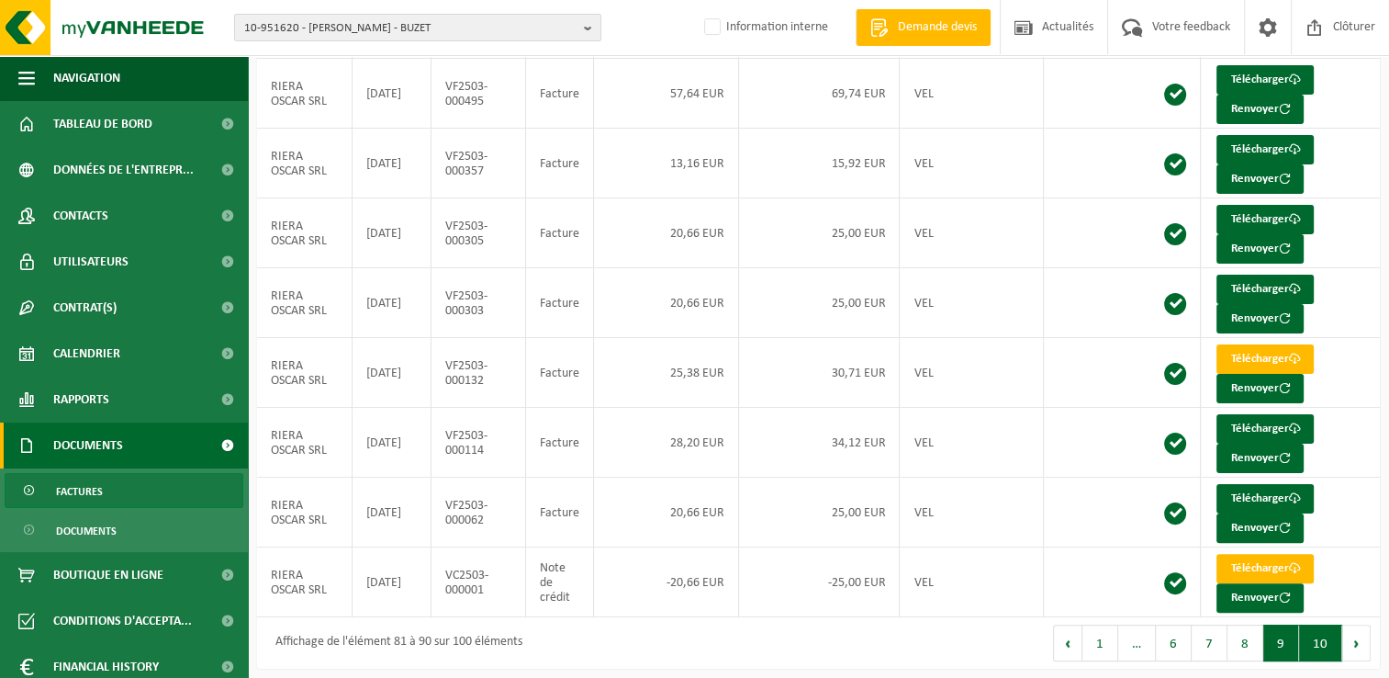
click at [1307, 643] on button "10" at bounding box center [1320, 642] width 43 height 37
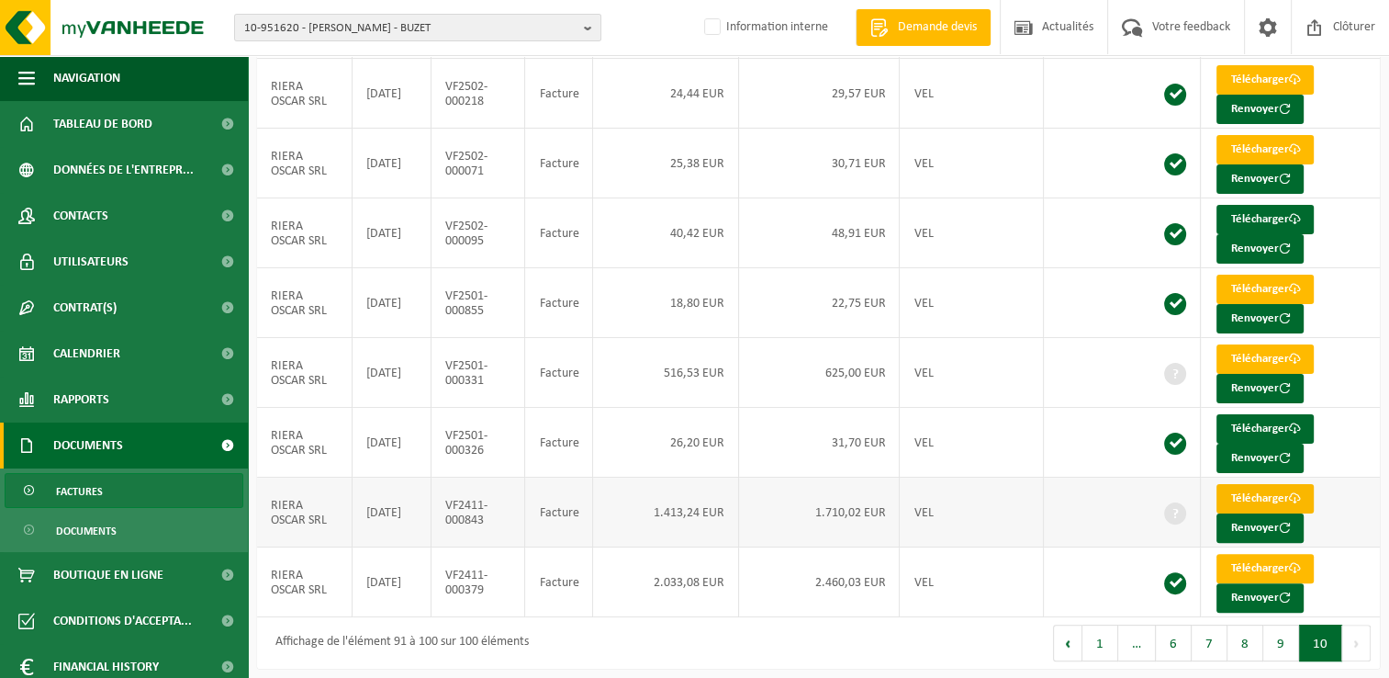
click at [1252, 490] on link "Télécharger" at bounding box center [1264, 498] width 97 height 29
click at [1241, 557] on link "Télécharger" at bounding box center [1264, 568] width 97 height 29
